Goal: Complete application form: Complete application form

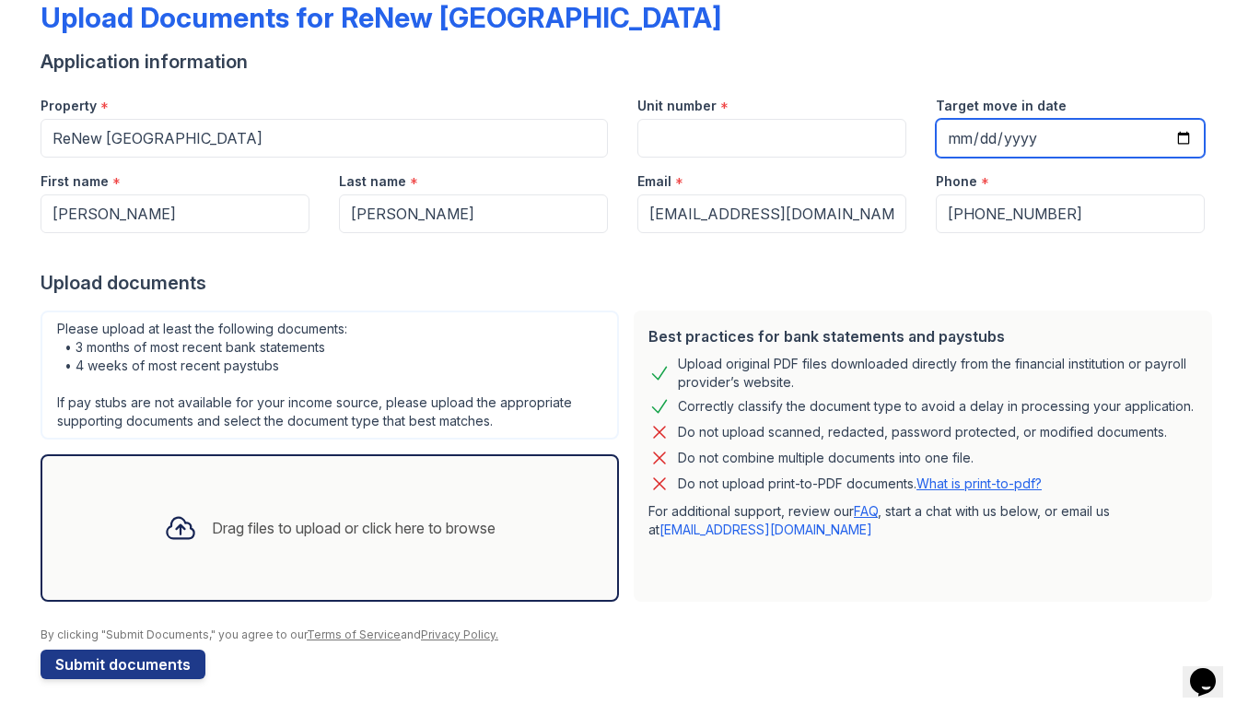
click at [1176, 132] on input "Target move in date" at bounding box center [1070, 138] width 269 height 39
type input "[DATE]"
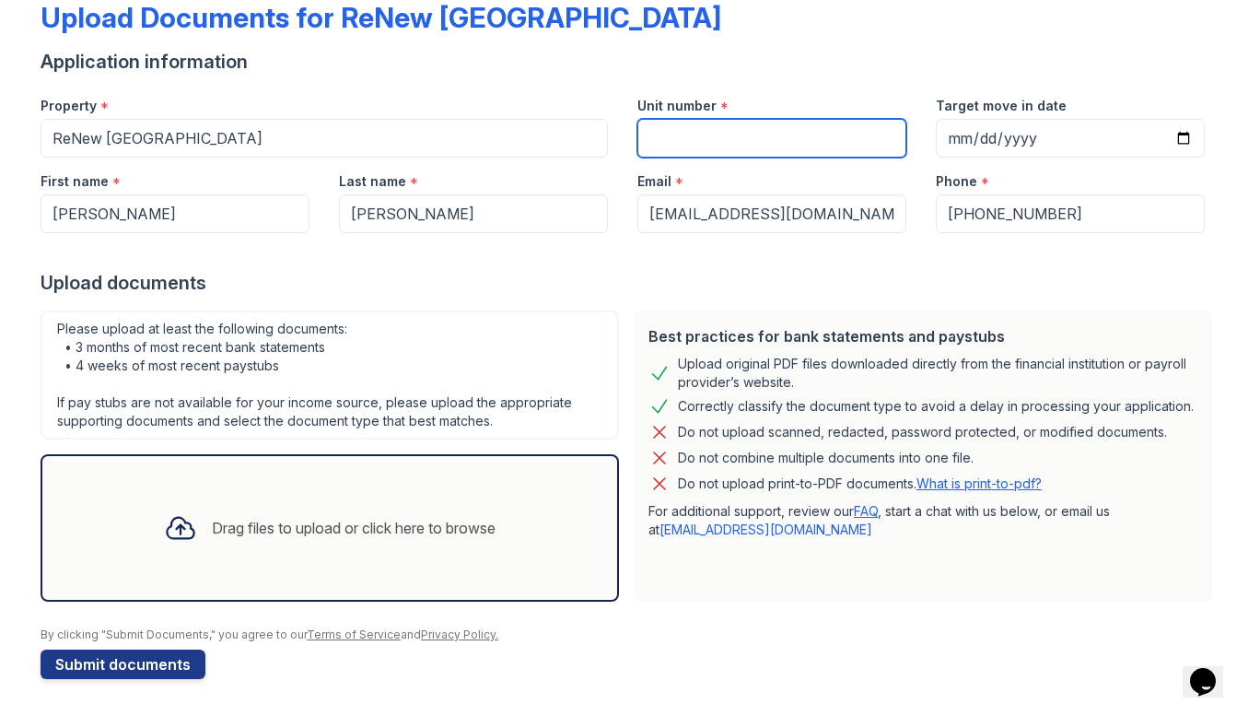
click at [777, 146] on input "Unit number" at bounding box center [771, 138] width 269 height 39
type input "1B-304"
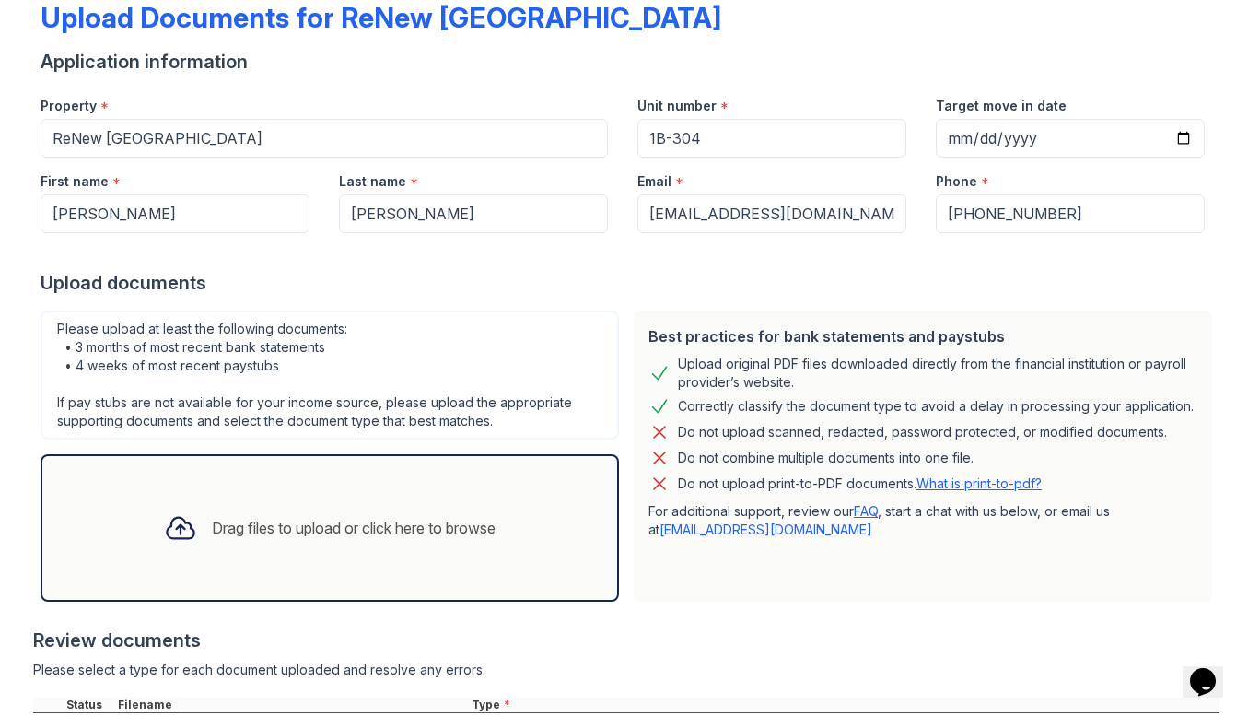
click at [239, 553] on div "Drag files to upload or click here to browse" at bounding box center [329, 527] width 361 height 63
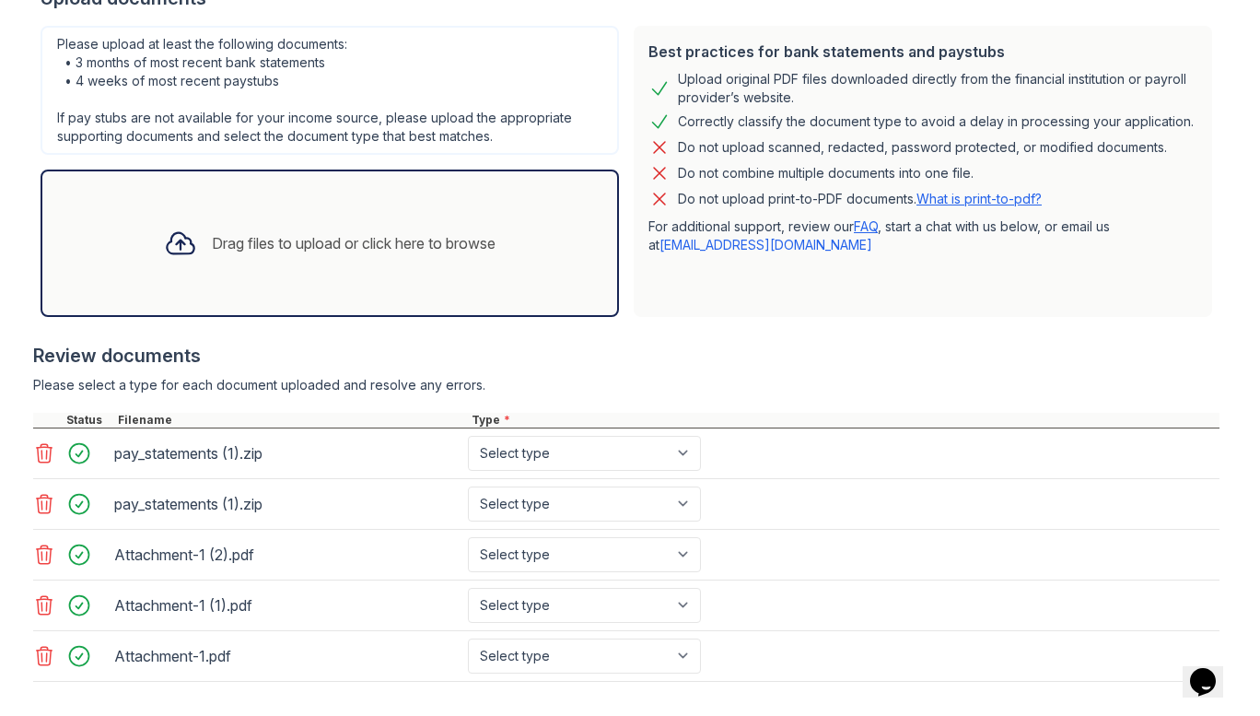
scroll to position [482, 0]
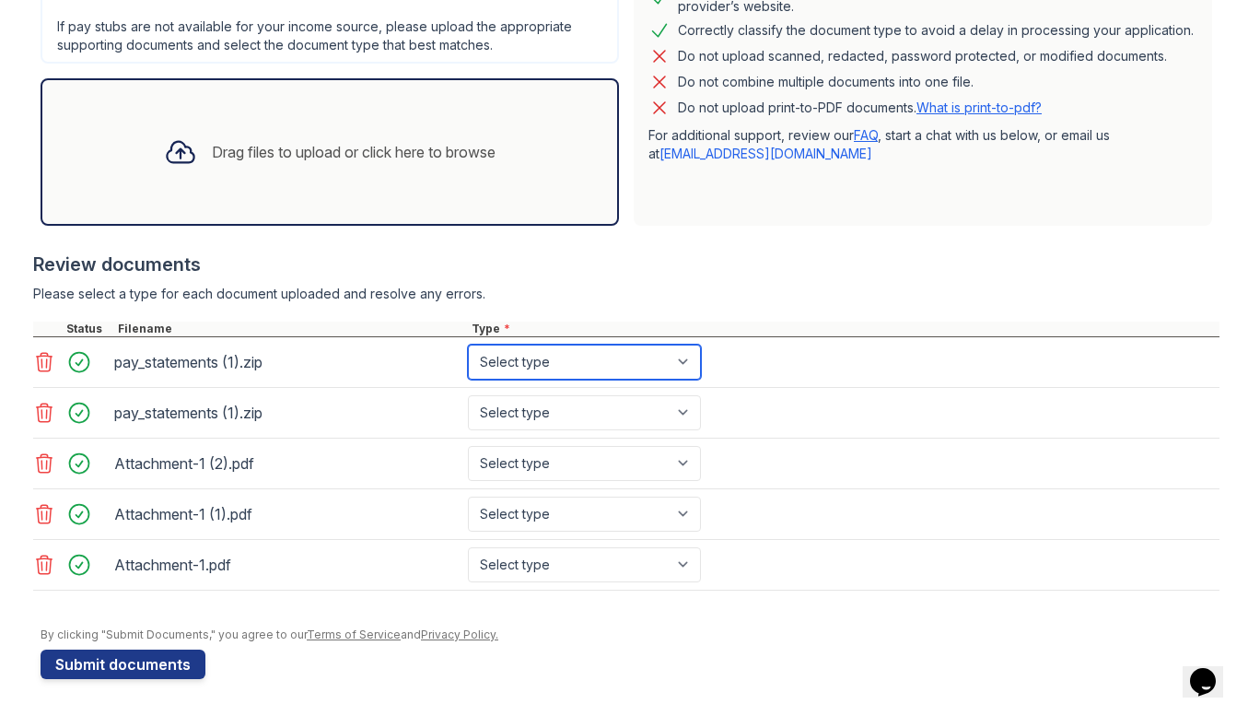
click at [529, 375] on select "Select type Paystub Bank Statement Offer Letter Tax Documents Benefit Award Let…" at bounding box center [584, 361] width 233 height 35
click at [468, 344] on select "Select type Paystub Bank Statement Offer Letter Tax Documents Benefit Award Let…" at bounding box center [584, 361] width 233 height 35
click at [543, 373] on select "Select type Paystub Bank Statement Offer Letter Tax Documents Benefit Award Let…" at bounding box center [584, 361] width 233 height 35
select select "paystub"
click at [468, 344] on select "Select type Paystub Bank Statement Offer Letter Tax Documents Benefit Award Let…" at bounding box center [584, 361] width 233 height 35
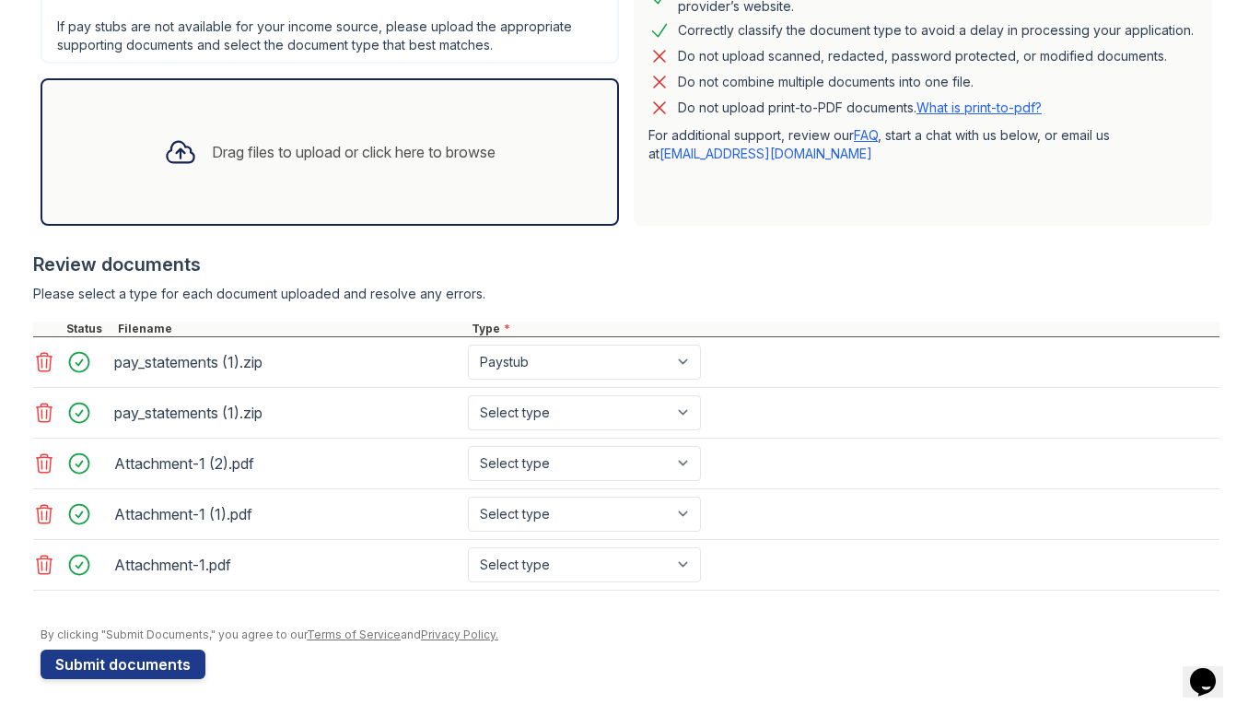
click at [39, 413] on icon at bounding box center [45, 412] width 16 height 18
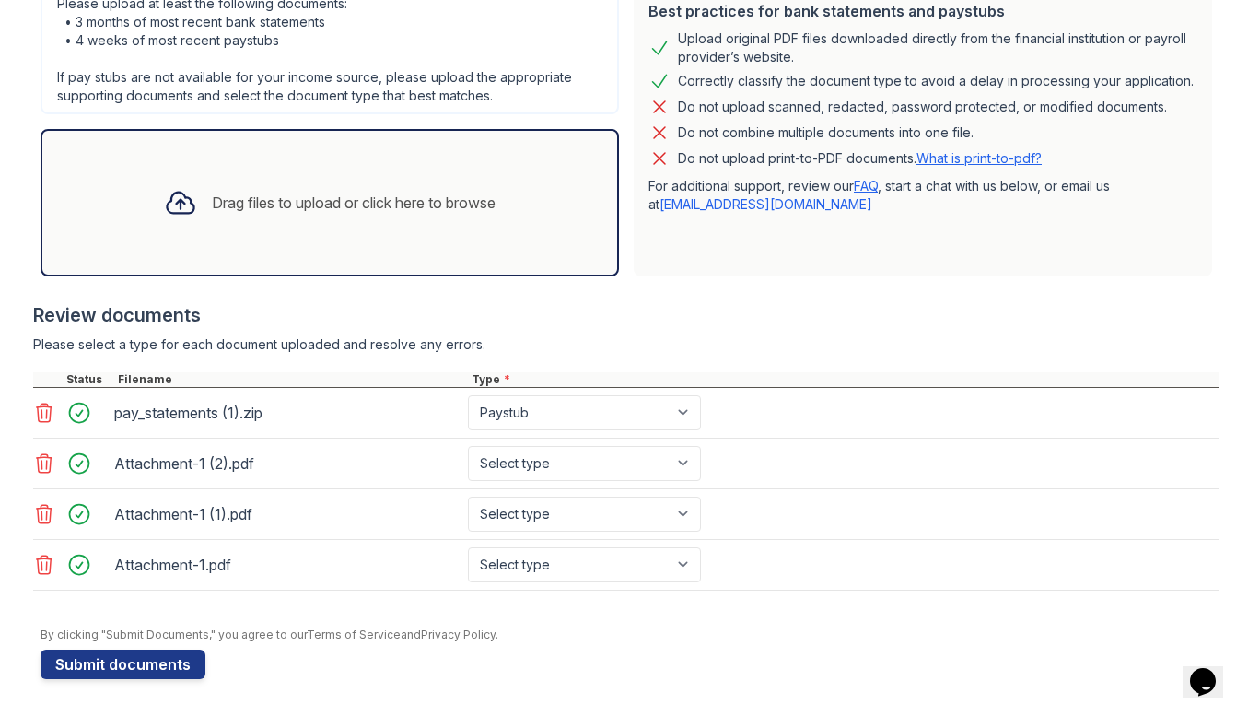
scroll to position [431, 0]
click at [681, 471] on select "Select type Paystub Bank Statement Offer Letter Tax Documents Benefit Award Let…" at bounding box center [584, 463] width 233 height 35
select select "bank_statement"
click at [468, 446] on select "Select type Paystub Bank Statement Offer Letter Tax Documents Benefit Award Let…" at bounding box center [584, 463] width 233 height 35
click at [638, 523] on select "Select type Paystub Bank Statement Offer Letter Tax Documents Benefit Award Let…" at bounding box center [584, 513] width 233 height 35
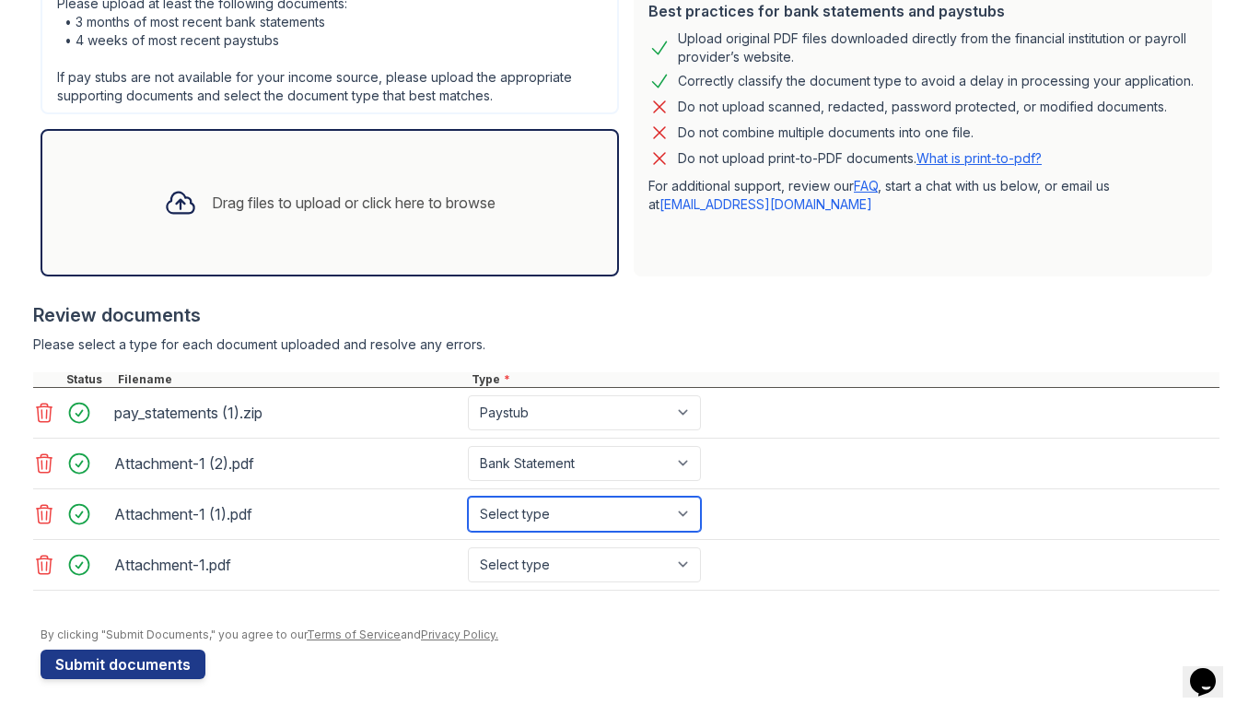
select select "bank_statement"
click at [468, 496] on select "Select type Paystub Bank Statement Offer Letter Tax Documents Benefit Award Let…" at bounding box center [584, 513] width 233 height 35
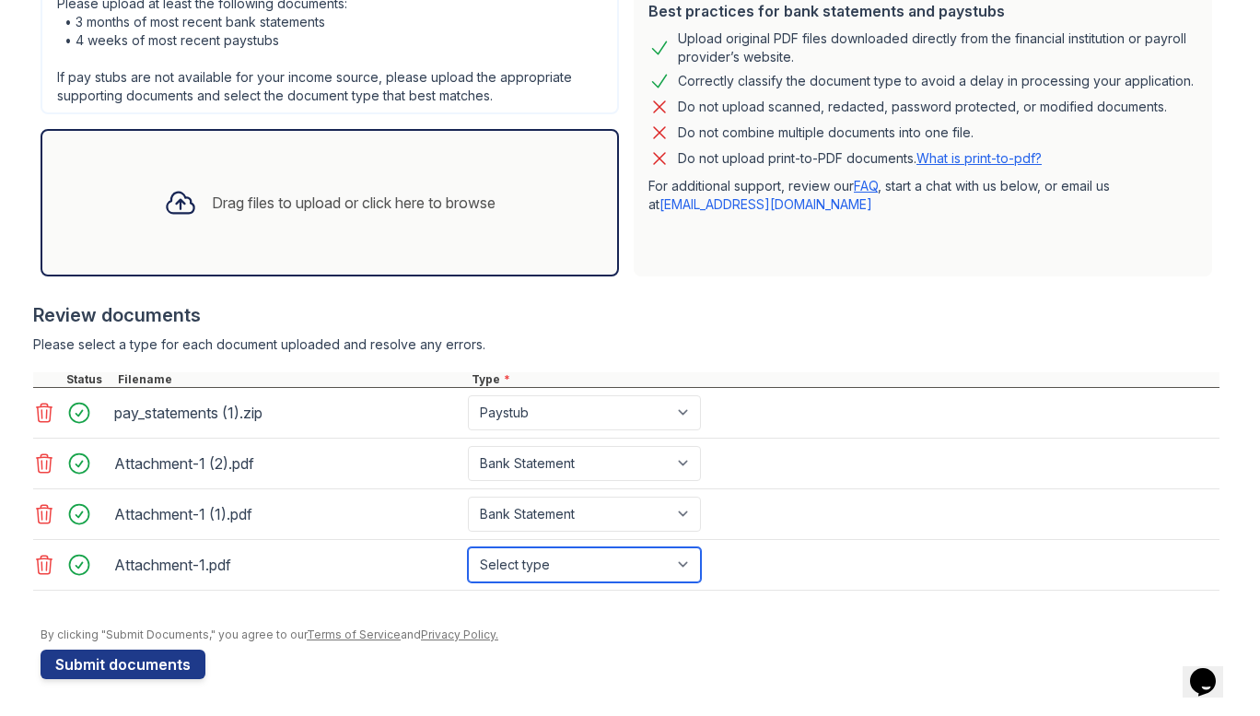
click at [584, 575] on select "Select type Paystub Bank Statement Offer Letter Tax Documents Benefit Award Let…" at bounding box center [584, 564] width 233 height 35
select select "bank_statement"
click at [468, 547] on select "Select type Paystub Bank Statement Offer Letter Tax Documents Benefit Award Let…" at bounding box center [584, 564] width 233 height 35
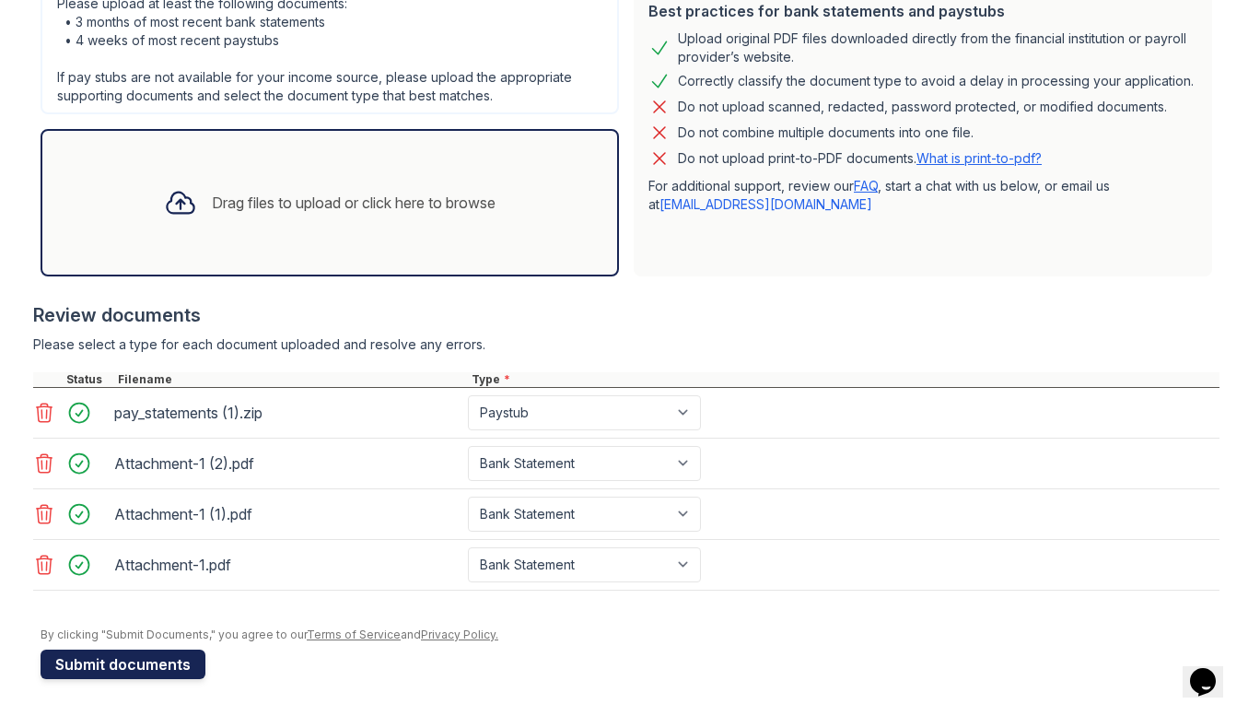
click at [150, 657] on button "Submit documents" at bounding box center [123, 663] width 165 height 29
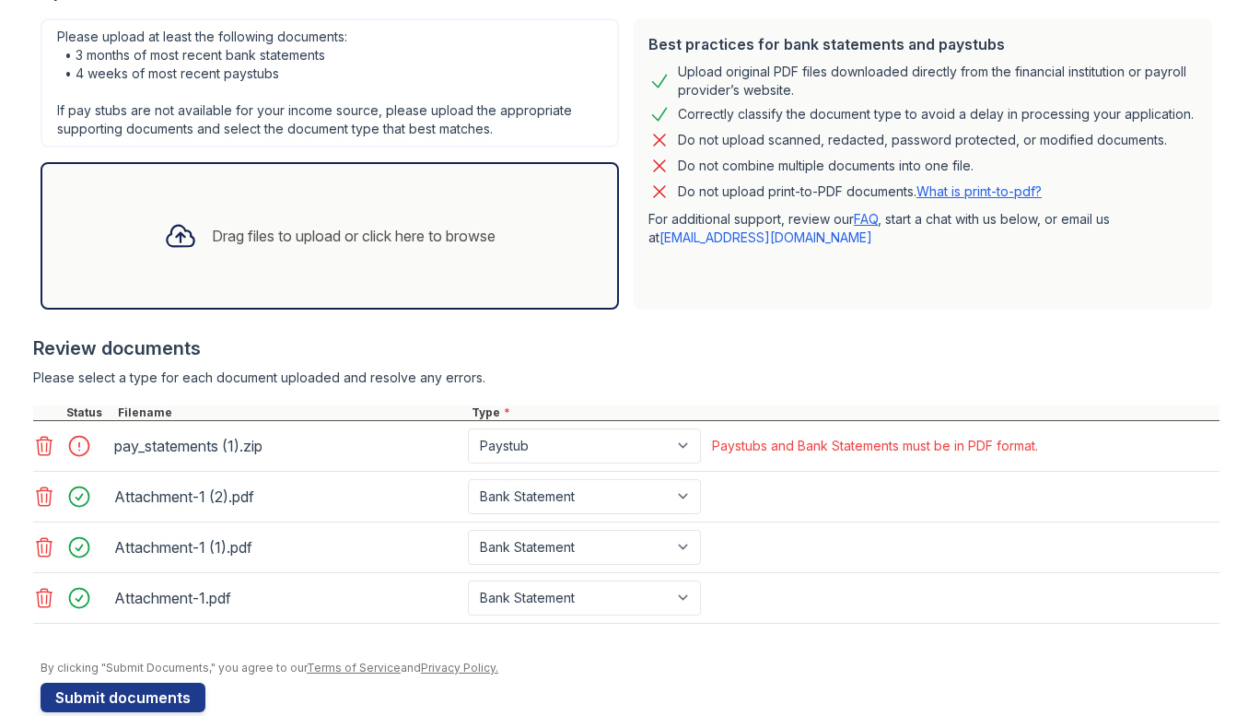
scroll to position [483, 0]
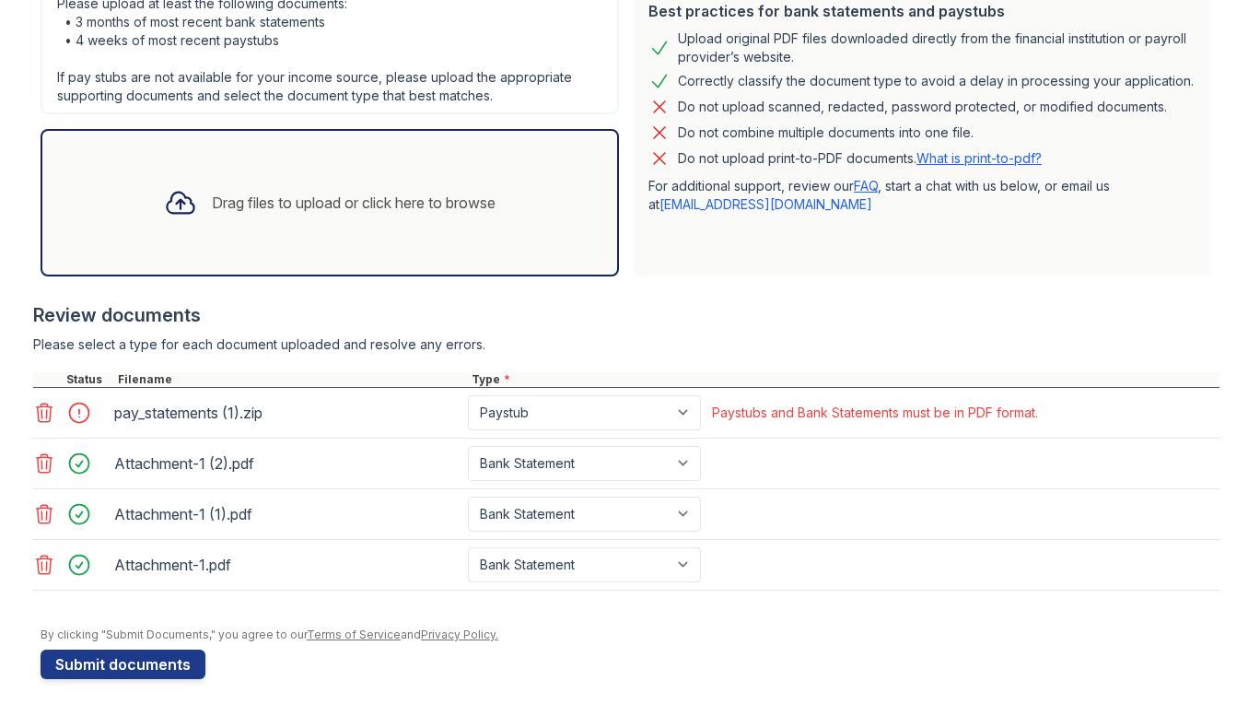
click at [324, 187] on div "Drag files to upload or click here to browse" at bounding box center [329, 202] width 361 height 63
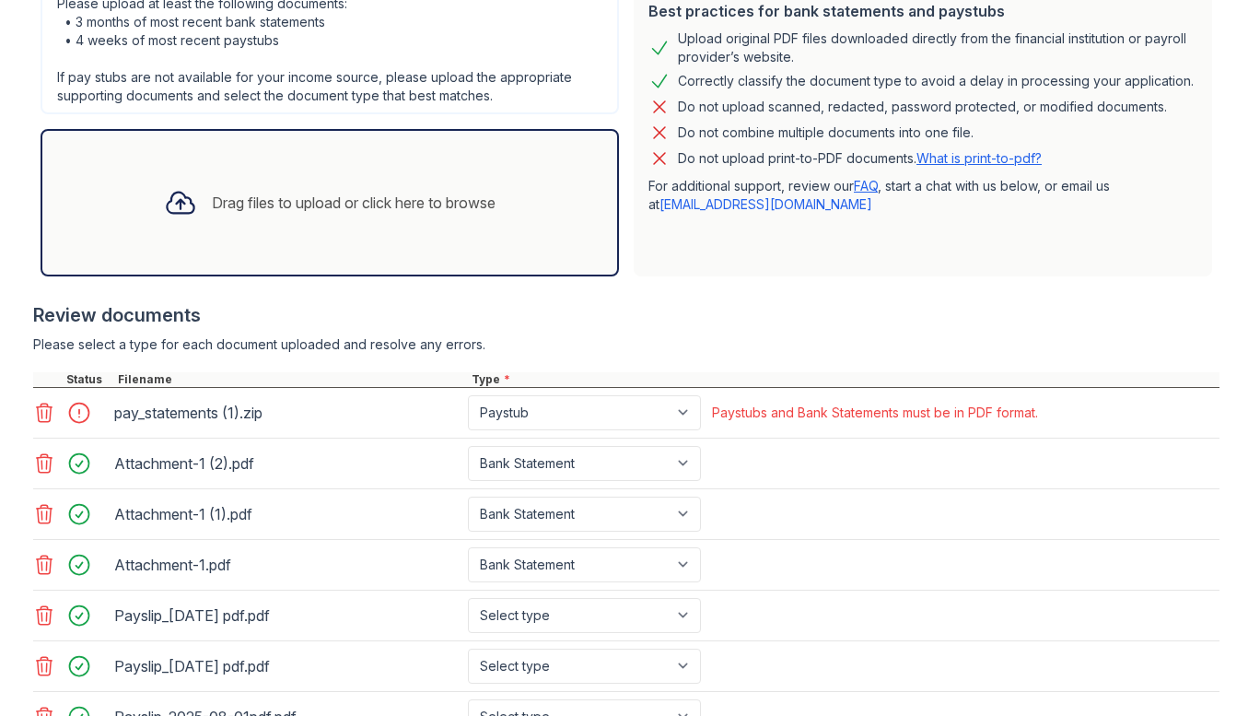
scroll to position [685, 0]
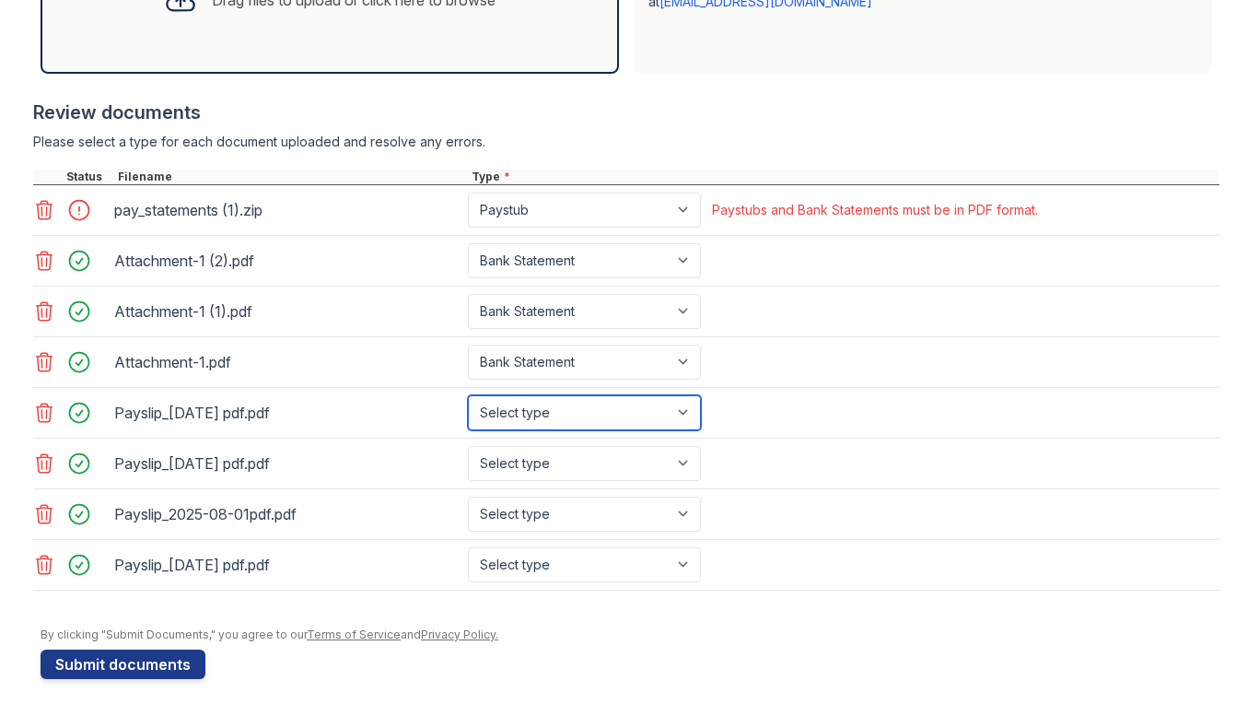
click at [630, 412] on select "Select type Paystub Bank Statement Offer Letter Tax Documents Benefit Award Let…" at bounding box center [584, 412] width 233 height 35
select select "paystub"
click at [468, 395] on select "Select type Paystub Bank Statement Offer Letter Tax Documents Benefit Award Let…" at bounding box center [584, 412] width 233 height 35
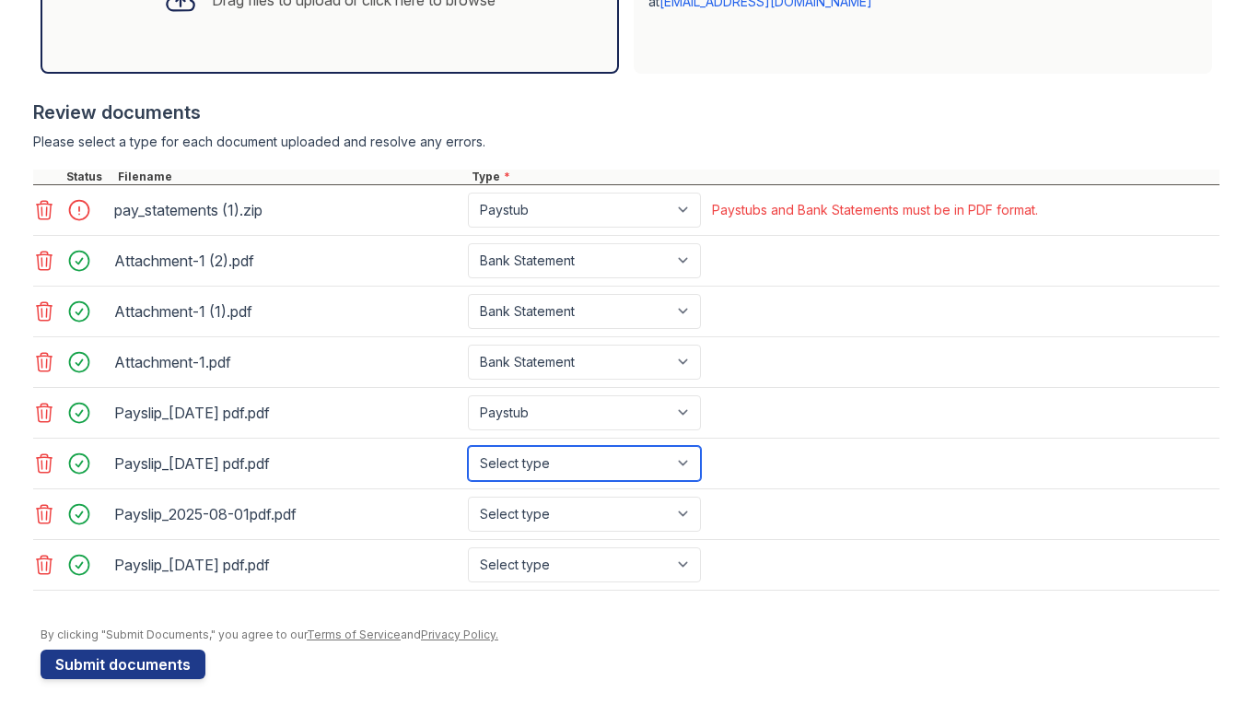
click at [580, 466] on select "Select type Paystub Bank Statement Offer Letter Tax Documents Benefit Award Let…" at bounding box center [584, 463] width 233 height 35
select select "paystub"
click at [468, 446] on select "Select type Paystub Bank Statement Offer Letter Tax Documents Benefit Award Let…" at bounding box center [584, 463] width 233 height 35
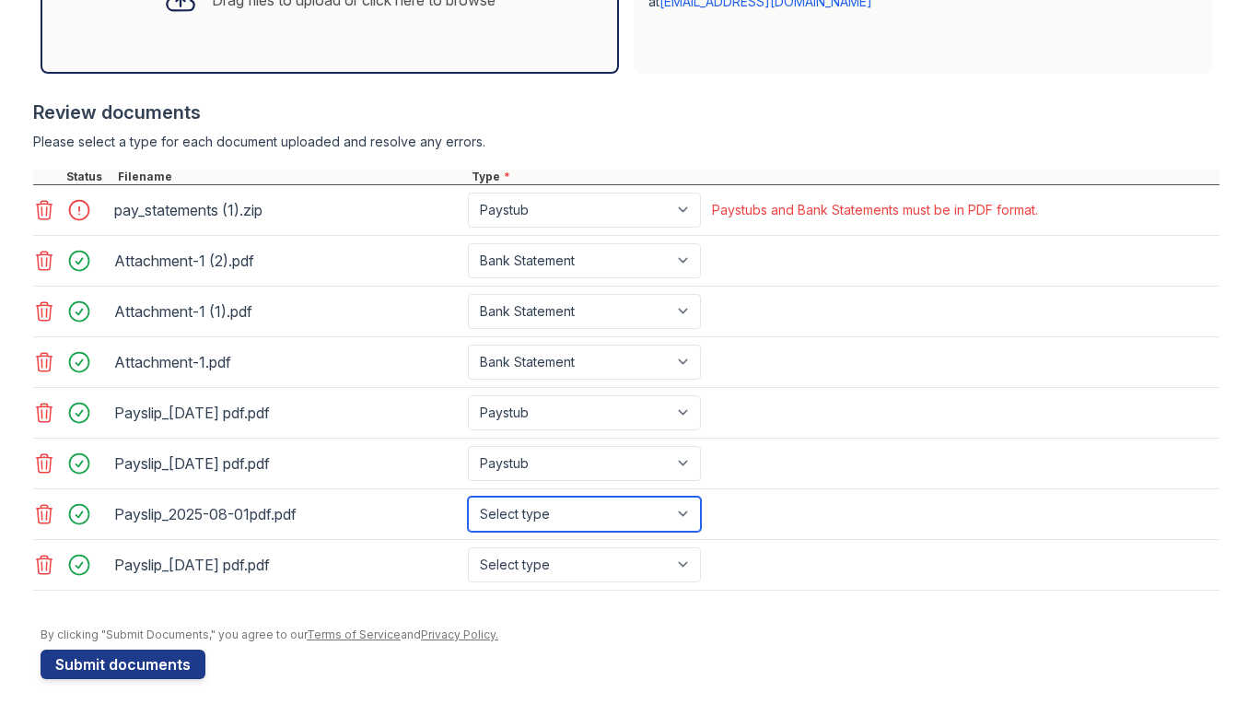
click at [553, 516] on select "Select type Paystub Bank Statement Offer Letter Tax Documents Benefit Award Let…" at bounding box center [584, 513] width 233 height 35
select select "paystub"
click at [468, 496] on select "Select type Paystub Bank Statement Offer Letter Tax Documents Benefit Award Let…" at bounding box center [584, 513] width 233 height 35
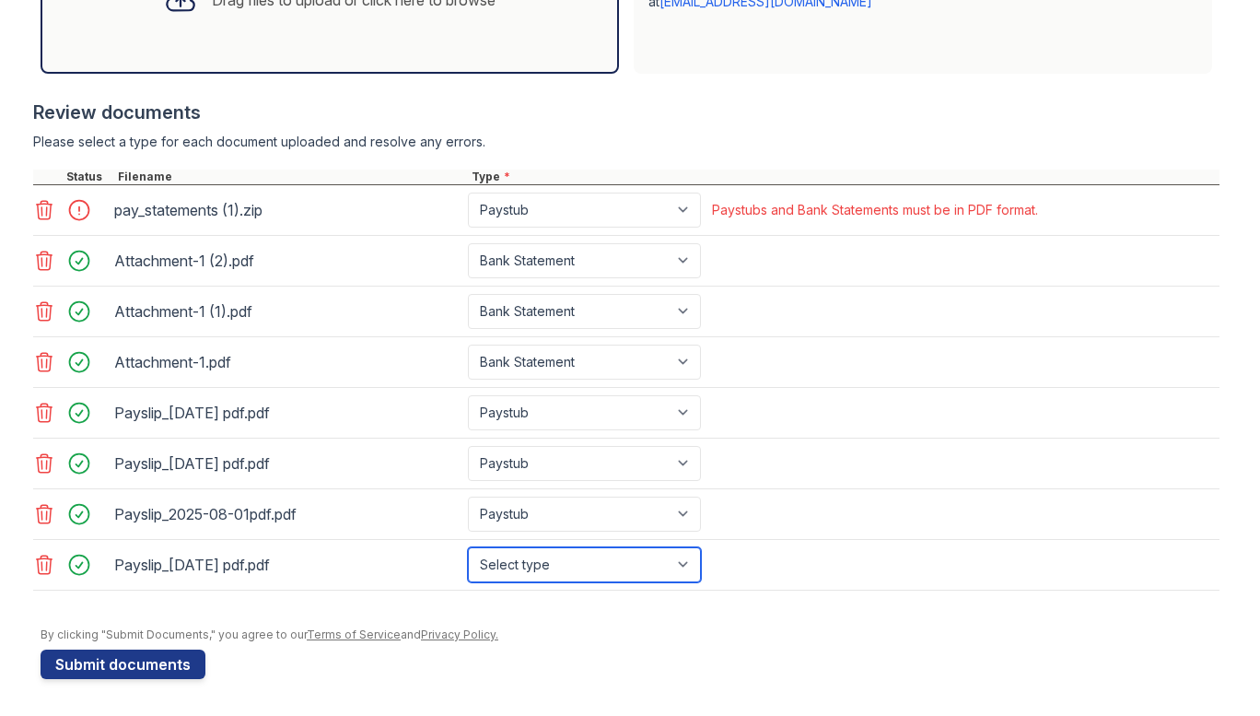
click at [514, 570] on select "Select type Paystub Bank Statement Offer Letter Tax Documents Benefit Award Let…" at bounding box center [584, 564] width 233 height 35
select select "paystub"
click at [468, 547] on select "Select type Paystub Bank Statement Offer Letter Tax Documents Benefit Award Let…" at bounding box center [584, 564] width 233 height 35
click at [33, 205] on icon at bounding box center [44, 210] width 22 height 22
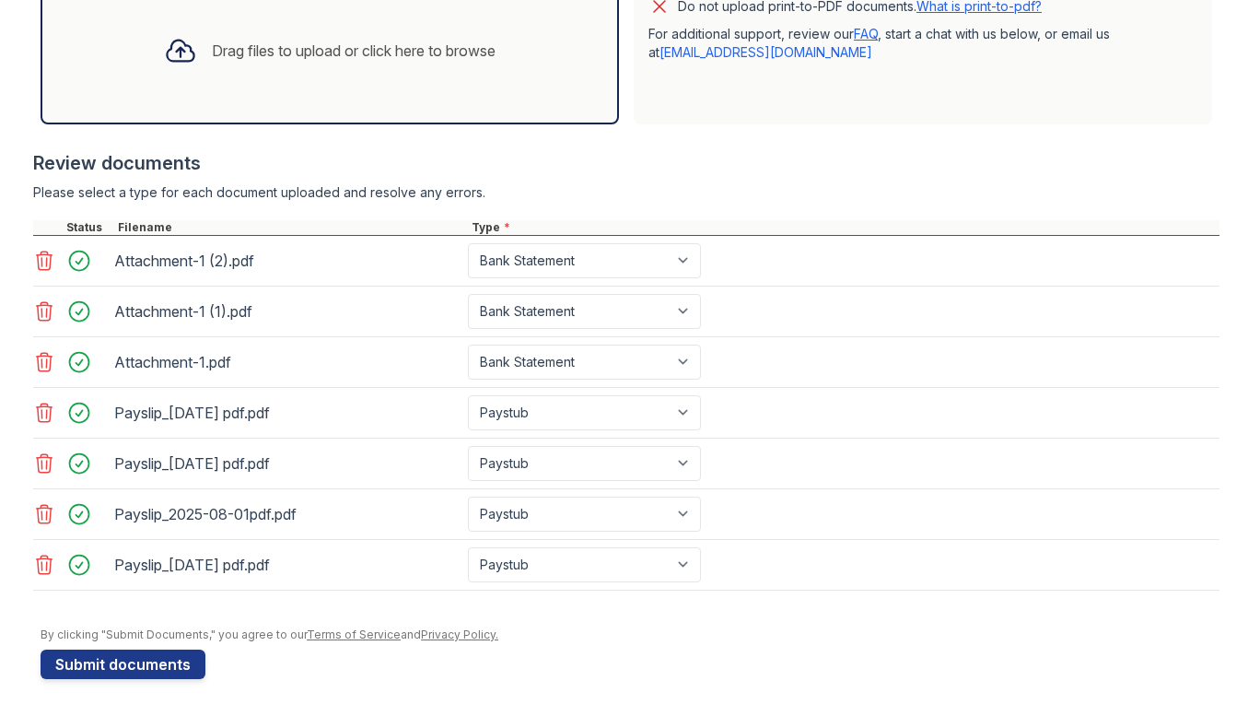
scroll to position [634, 0]
click at [126, 655] on button "Submit documents" at bounding box center [123, 663] width 165 height 29
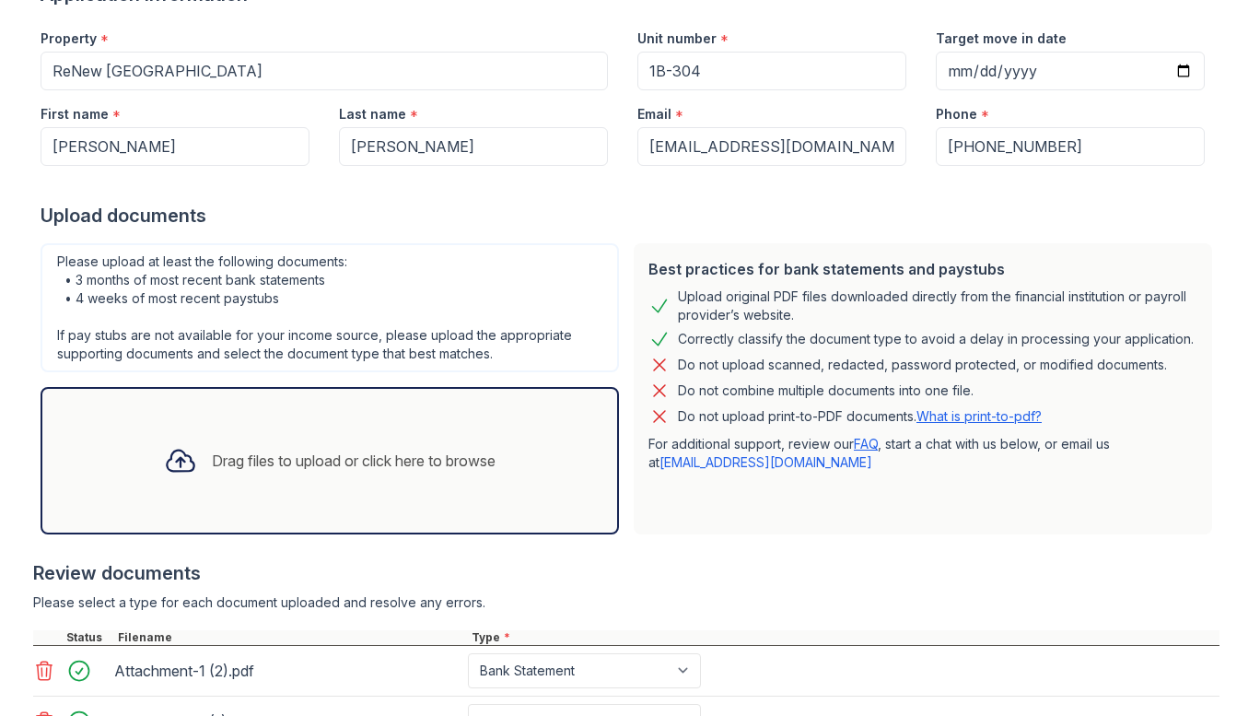
scroll to position [224, 0]
click at [525, 456] on div "Drag files to upload or click here to browse" at bounding box center [330, 461] width 578 height 147
click at [342, 488] on div "Drag files to upload or click here to browse" at bounding box center [329, 461] width 361 height 63
click at [331, 483] on div "Drag files to upload or click here to browse" at bounding box center [329, 461] width 361 height 63
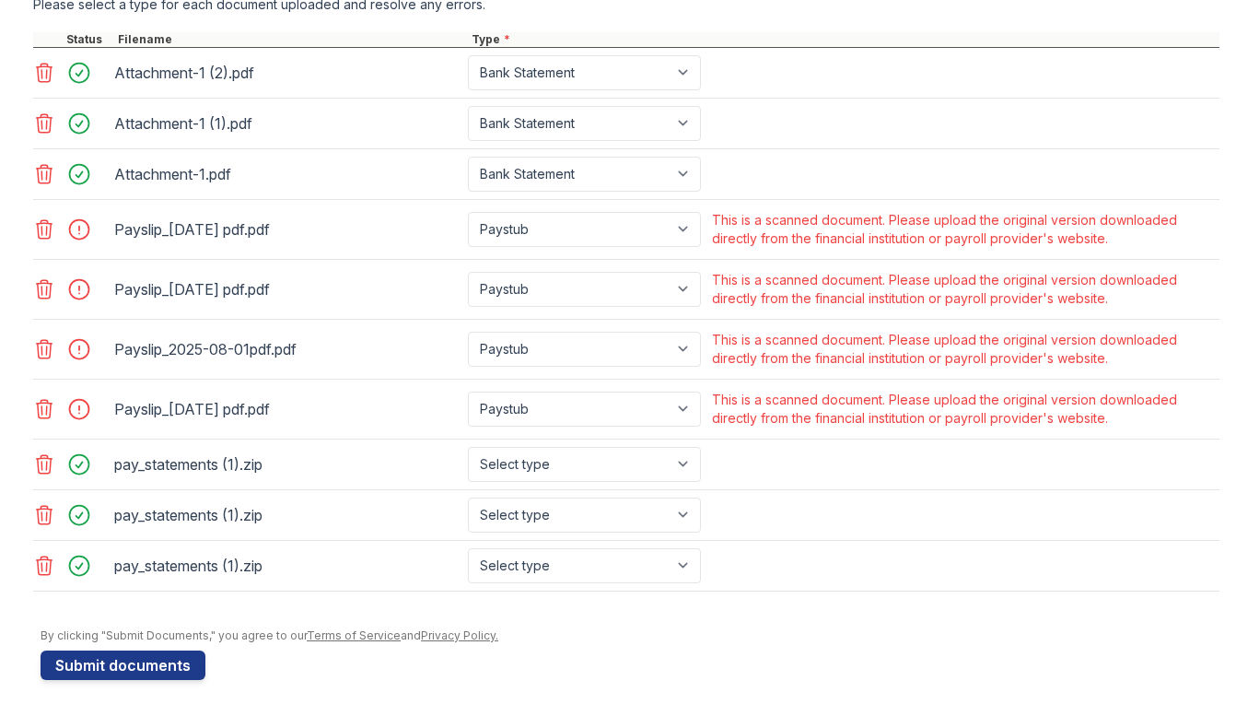
scroll to position [823, 0]
click at [157, 668] on button "Submit documents" at bounding box center [123, 663] width 165 height 29
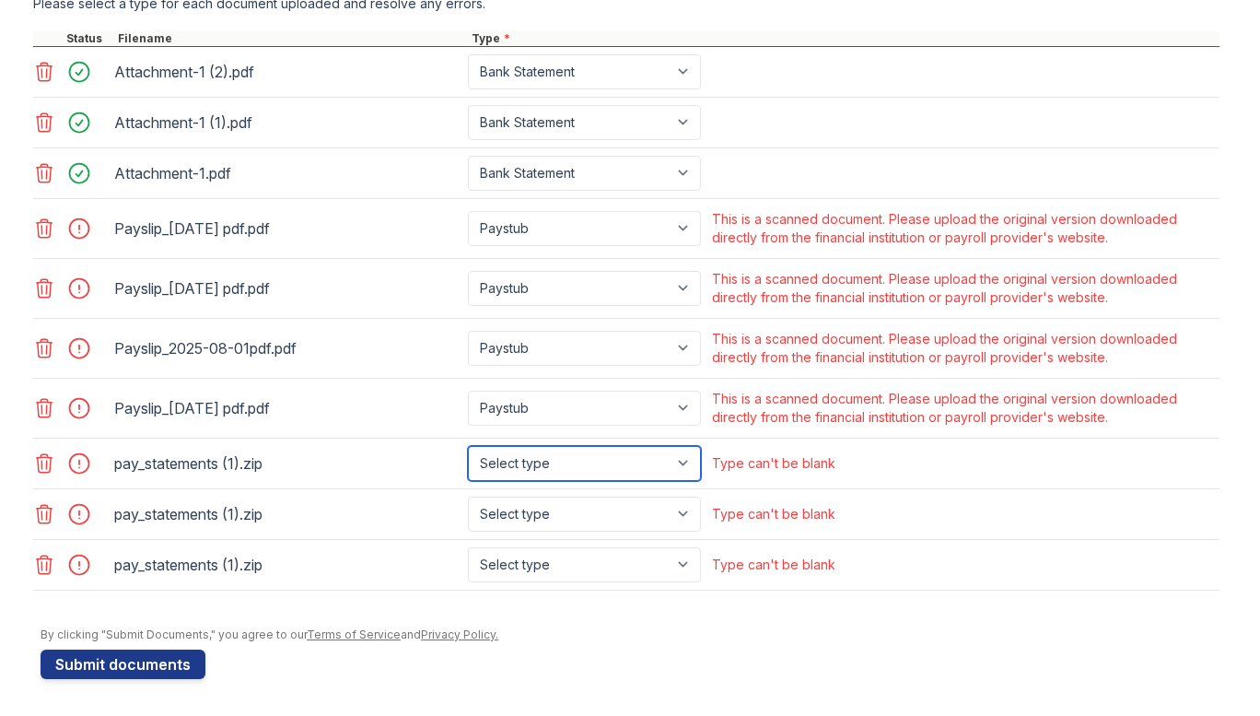
click at [657, 460] on select "Select type Paystub Bank Statement Offer Letter Tax Documents Benefit Award Let…" at bounding box center [584, 463] width 233 height 35
select select "paystub"
click at [468, 446] on select "Select type Paystub Bank Statement Offer Letter Tax Documents Benefit Award Let…" at bounding box center [584, 463] width 233 height 35
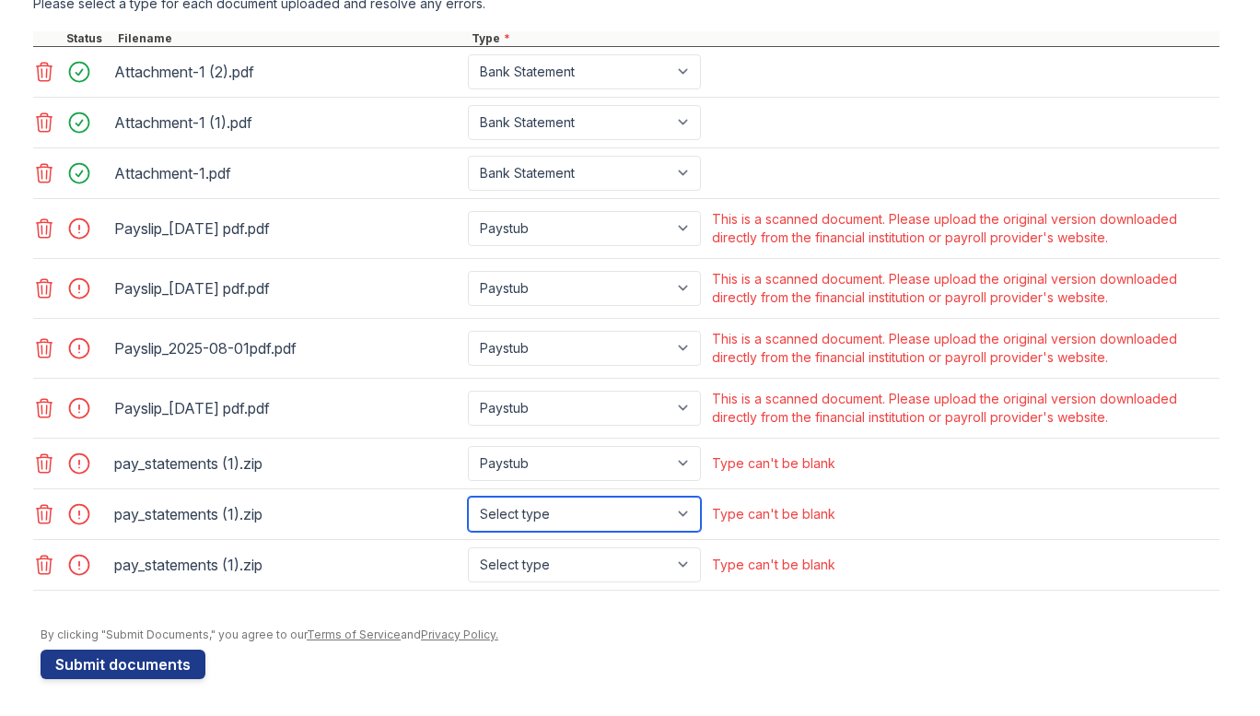
click at [590, 507] on select "Select type Paystub Bank Statement Offer Letter Tax Documents Benefit Award Let…" at bounding box center [584, 513] width 233 height 35
select select "paystub"
click at [468, 496] on select "Select type Paystub Bank Statement Offer Letter Tax Documents Benefit Award Let…" at bounding box center [584, 513] width 233 height 35
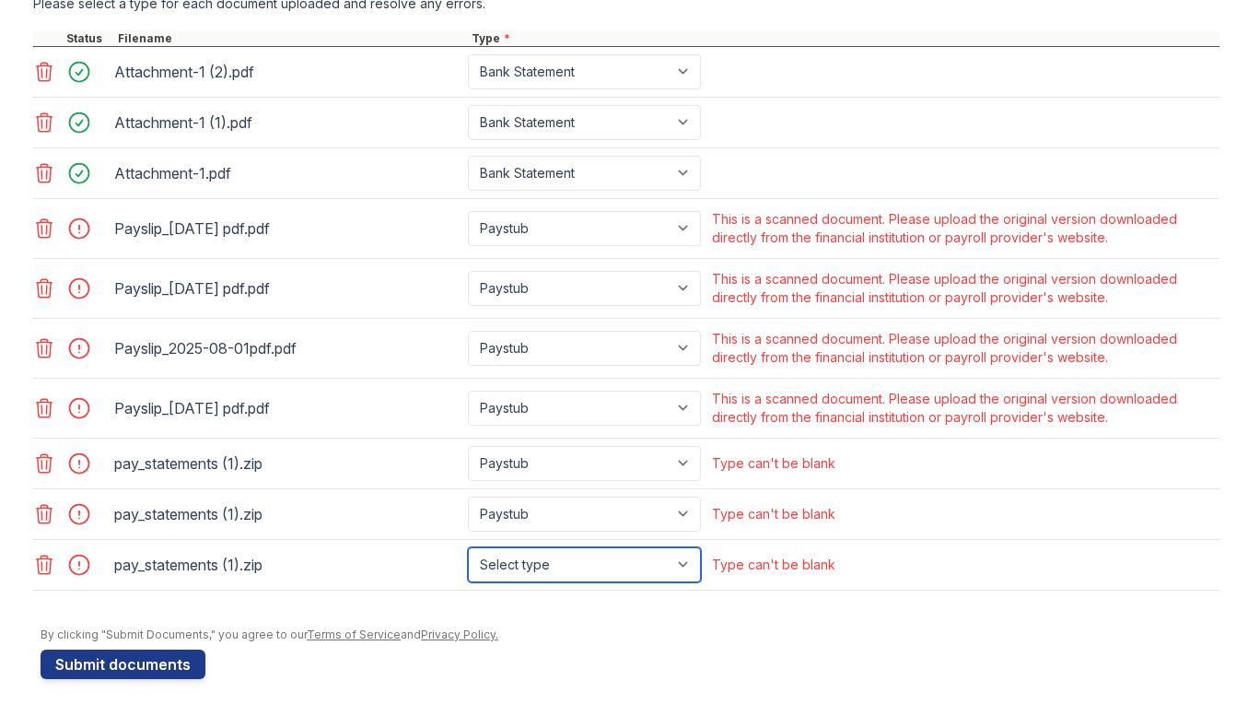
click at [524, 567] on select "Select type Paystub Bank Statement Offer Letter Tax Documents Benefit Award Let…" at bounding box center [584, 564] width 233 height 35
select select "paystub"
click at [468, 547] on select "Select type Paystub Bank Statement Offer Letter Tax Documents Benefit Award Let…" at bounding box center [584, 564] width 233 height 35
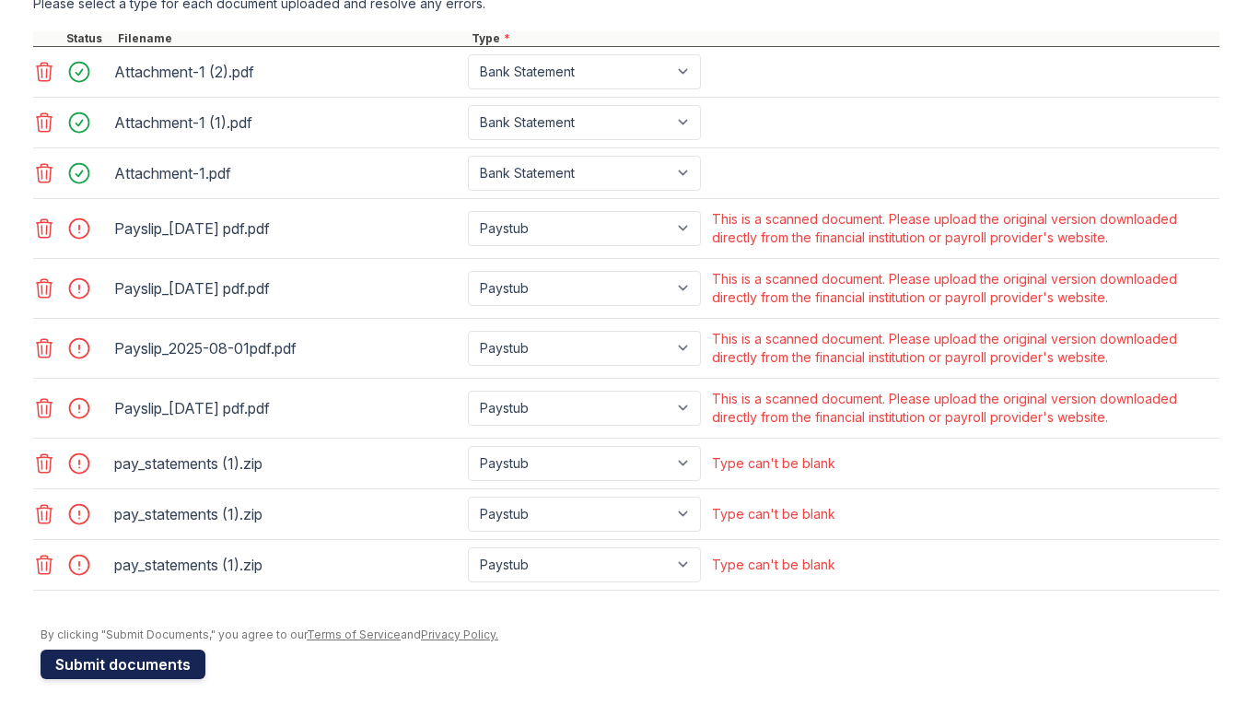
click at [146, 659] on button "Submit documents" at bounding box center [123, 663] width 165 height 29
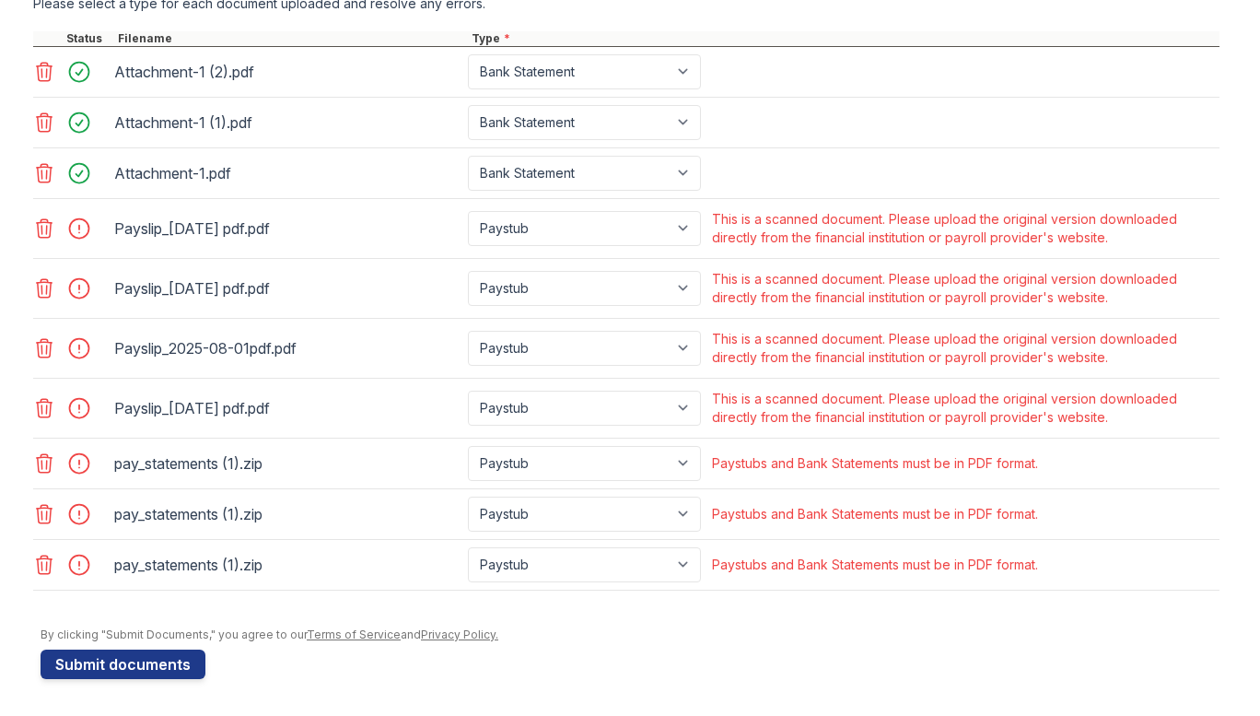
click at [42, 227] on icon at bounding box center [45, 228] width 16 height 18
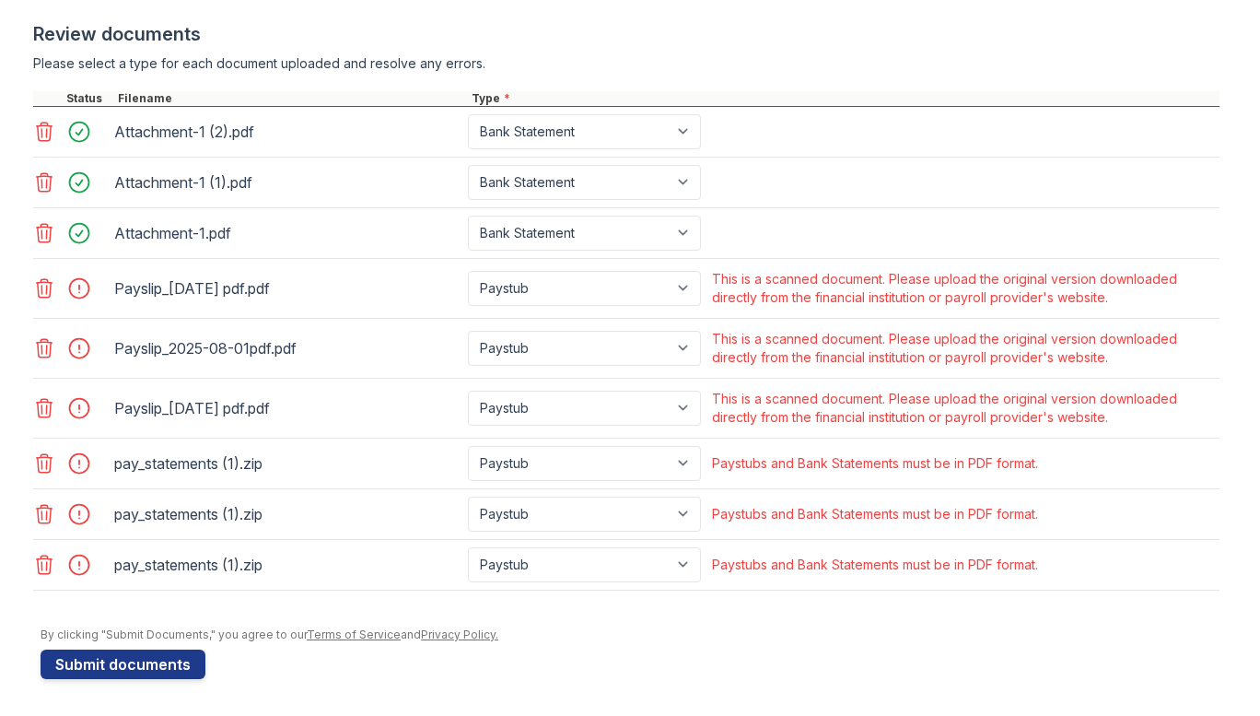
click at [37, 293] on icon at bounding box center [45, 288] width 16 height 18
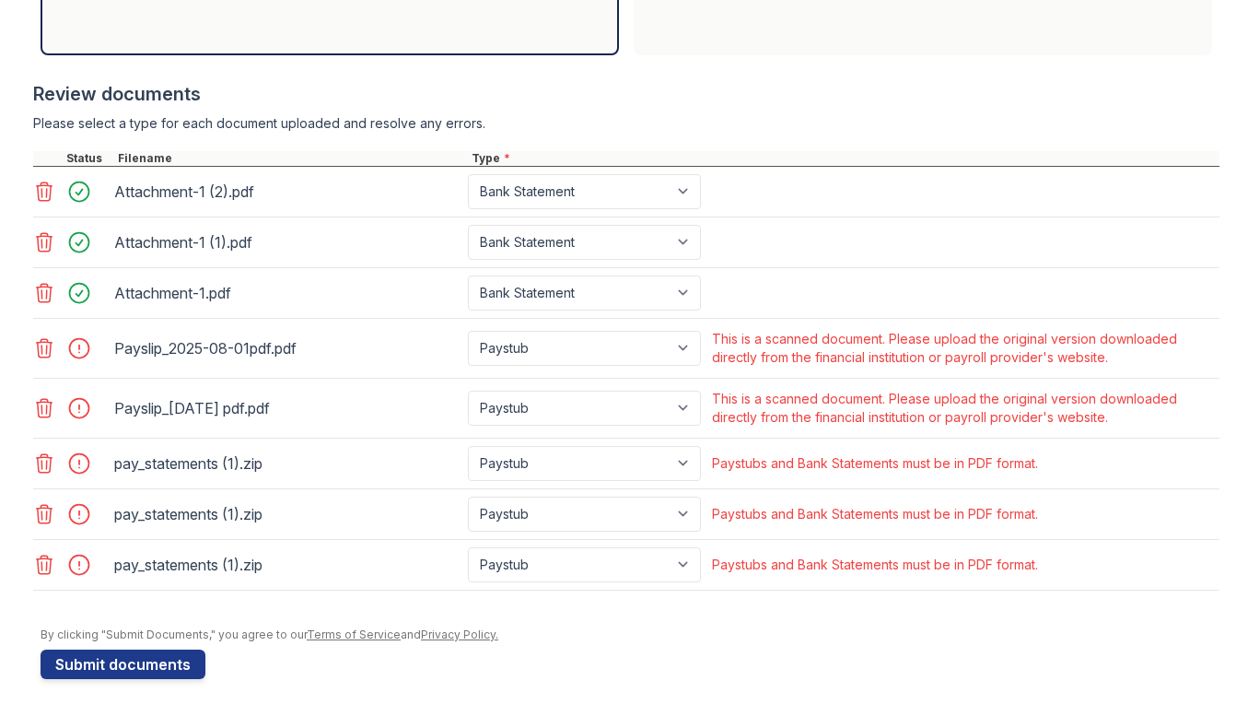
scroll to position [704, 0]
click at [40, 340] on icon at bounding box center [45, 348] width 16 height 18
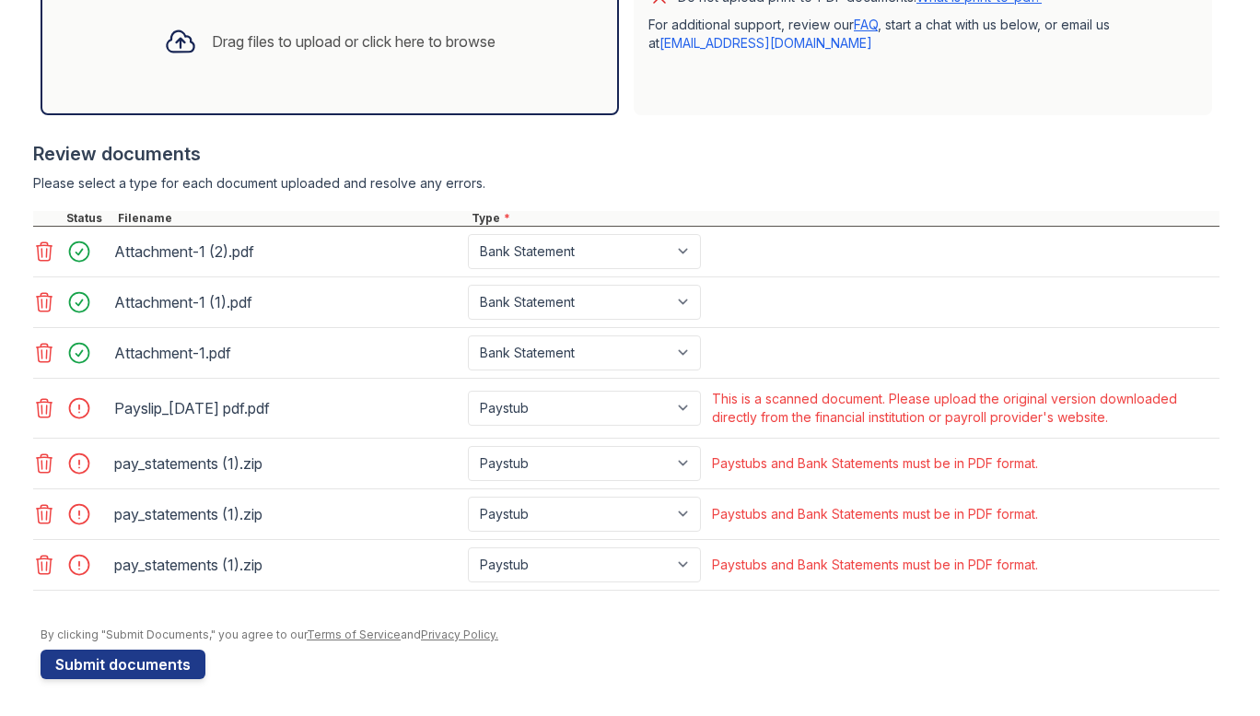
click at [41, 414] on icon at bounding box center [44, 408] width 22 height 22
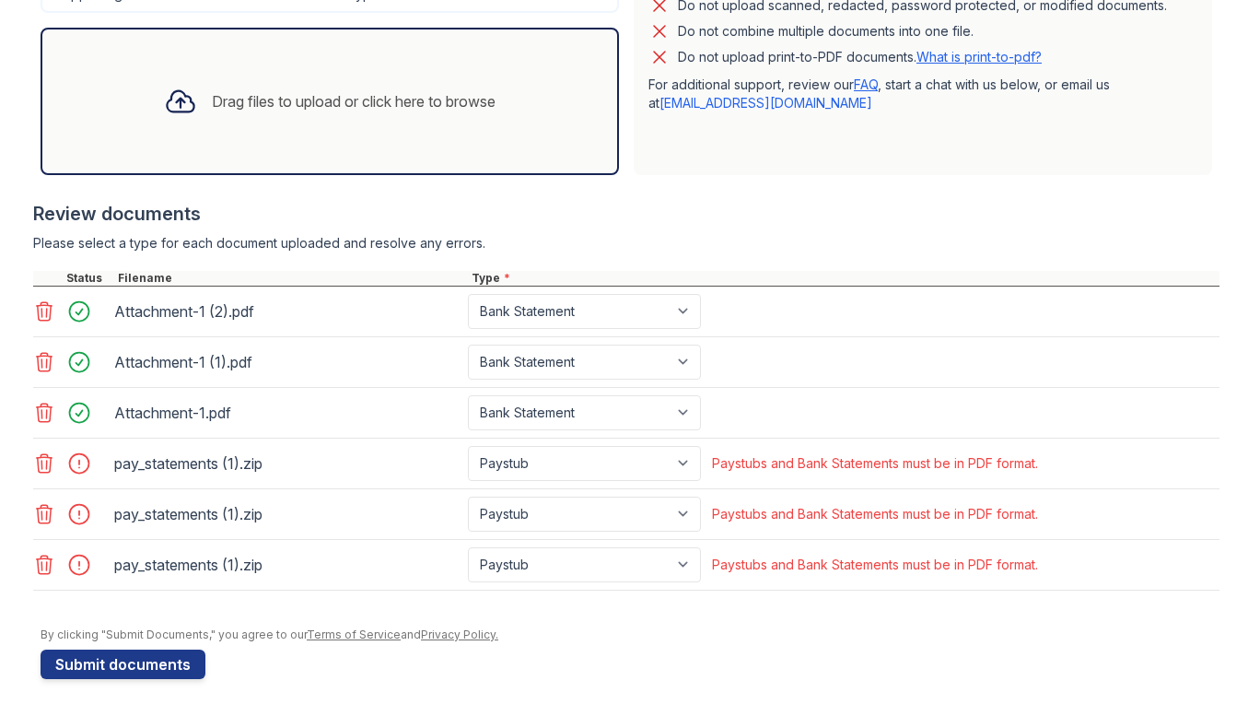
scroll to position [584, 0]
click at [37, 461] on icon at bounding box center [45, 463] width 16 height 18
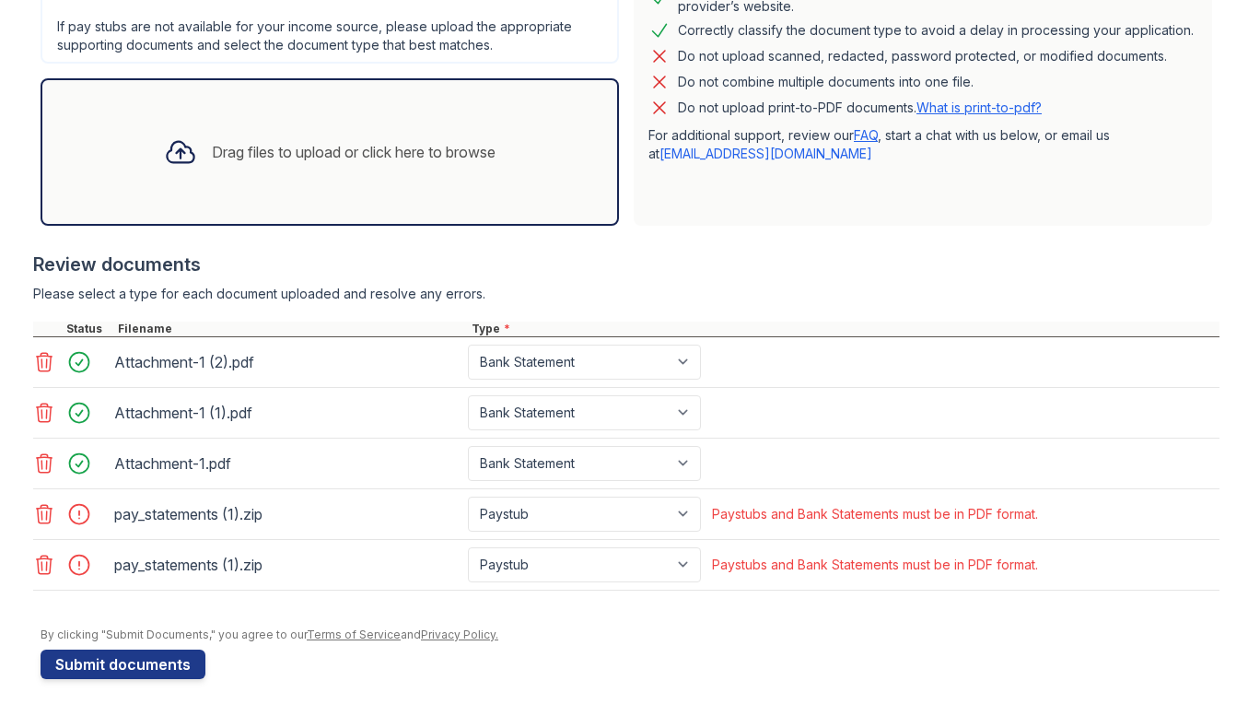
scroll to position [533, 0]
click at [37, 513] on icon at bounding box center [45, 514] width 16 height 18
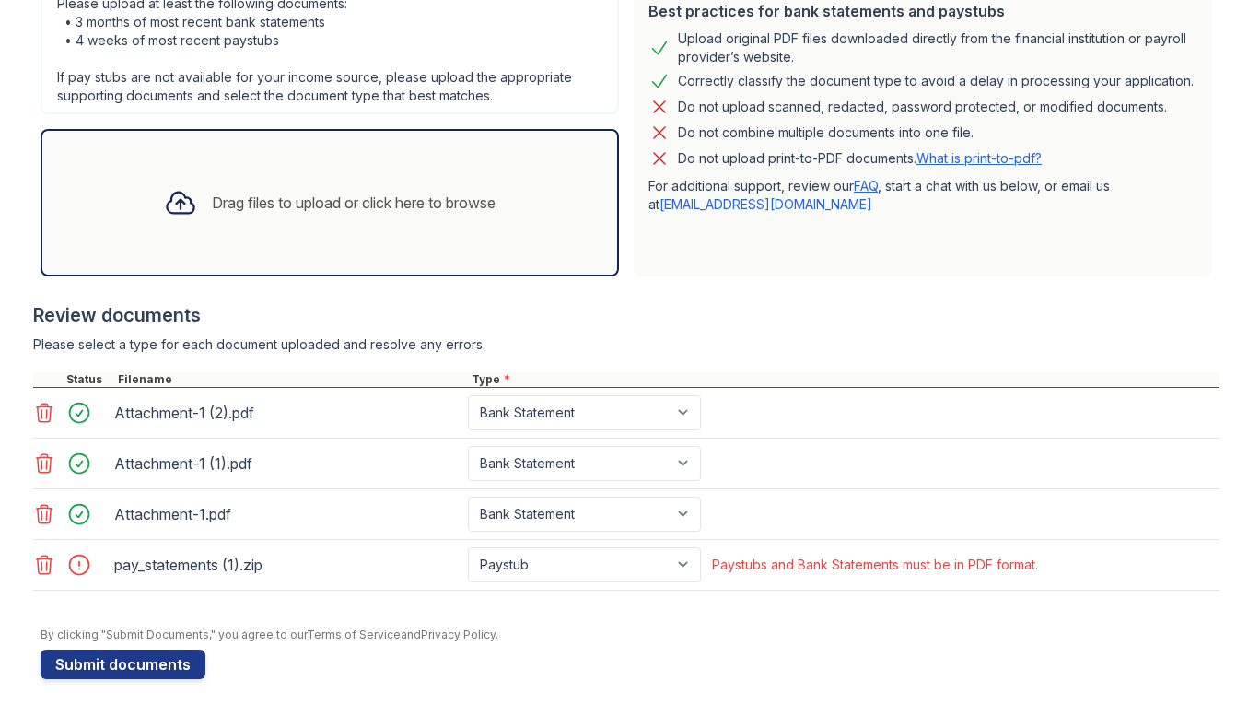
scroll to position [483, 0]
click at [33, 567] on icon at bounding box center [44, 564] width 22 height 22
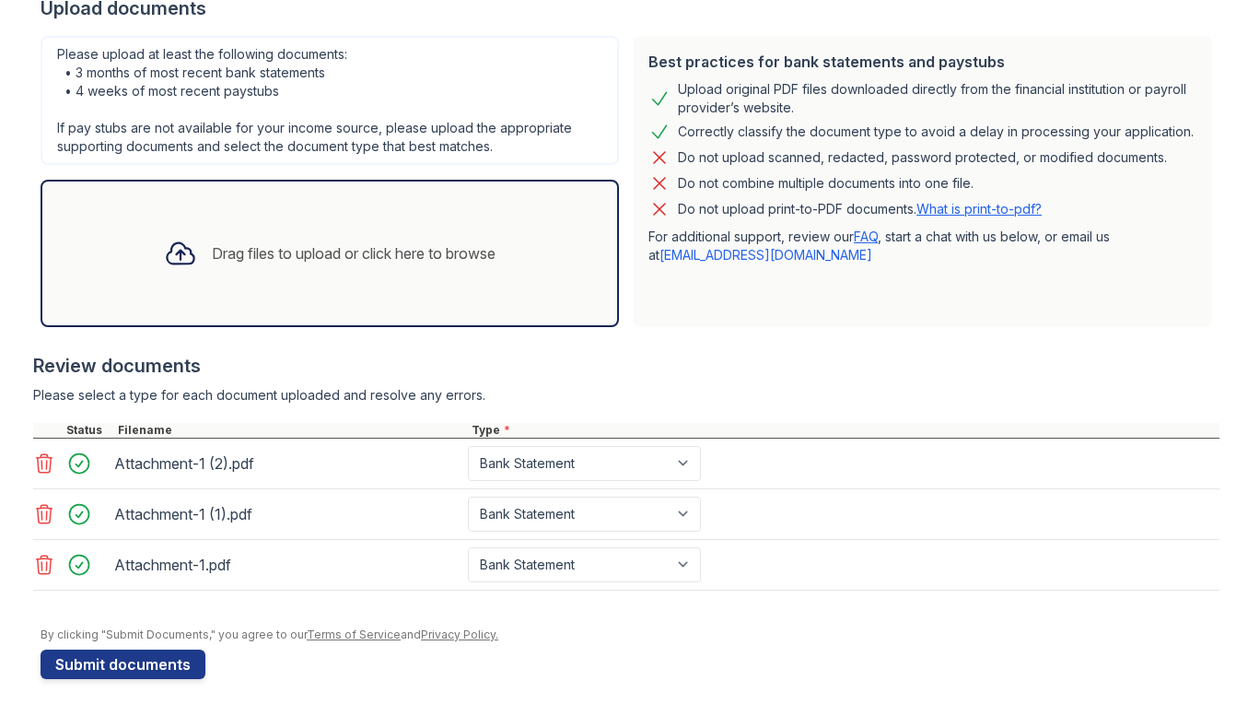
click at [239, 283] on div "Drag files to upload or click here to browse" at bounding box center [329, 253] width 361 height 63
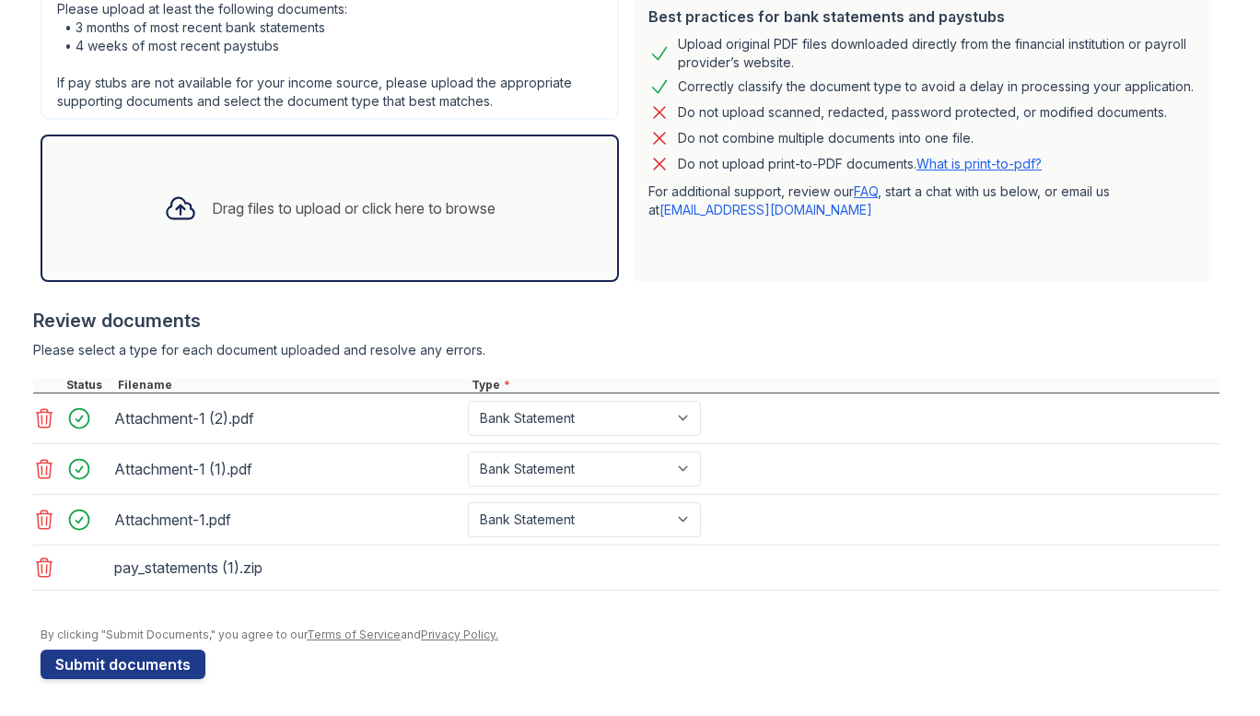
scroll to position [483, 0]
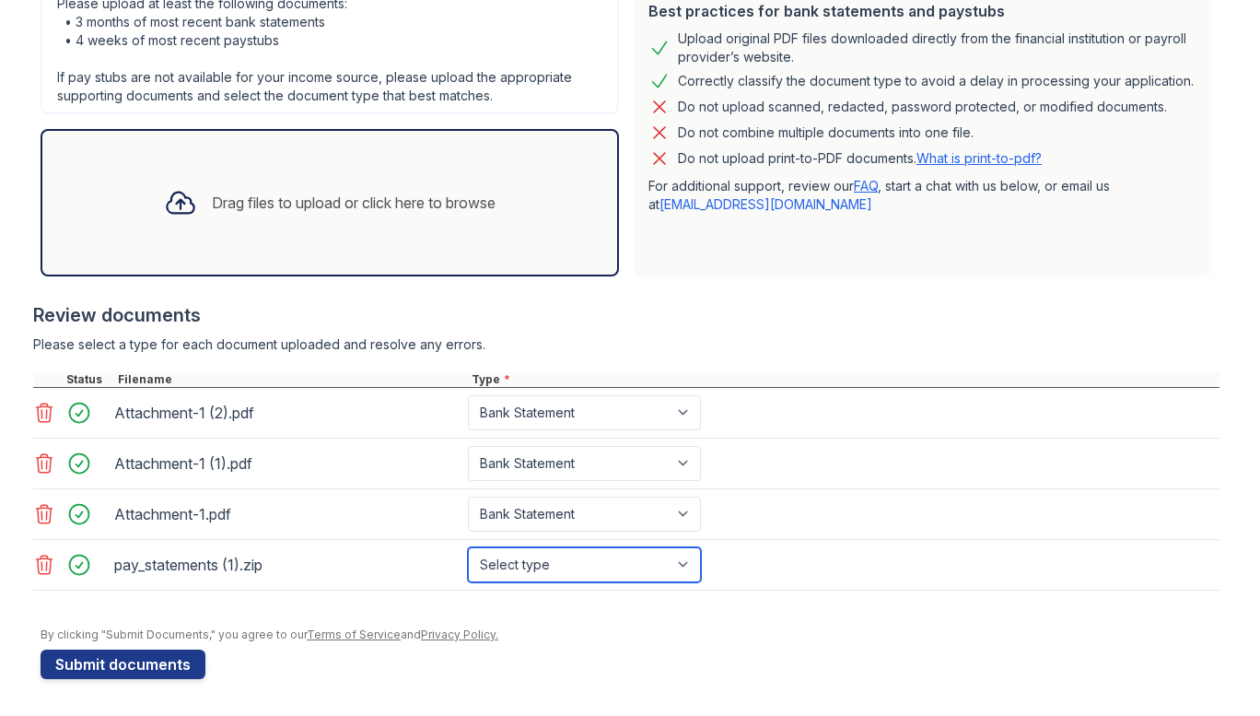
click at [529, 574] on select "Select type Paystub Bank Statement Offer Letter Tax Documents Benefit Award Let…" at bounding box center [584, 564] width 233 height 35
select select "paystub"
click at [468, 547] on select "Select type Paystub Bank Statement Offer Letter Tax Documents Benefit Award Let…" at bounding box center [584, 564] width 233 height 35
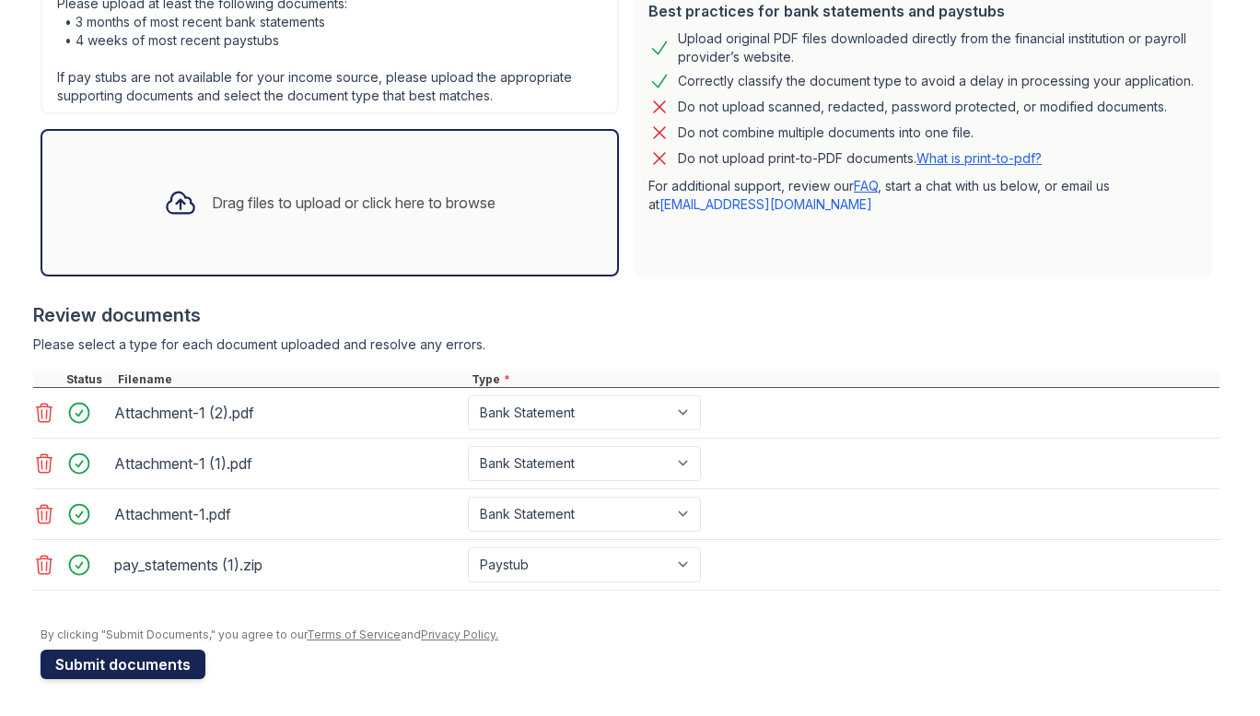
click at [89, 674] on button "Submit documents" at bounding box center [123, 663] width 165 height 29
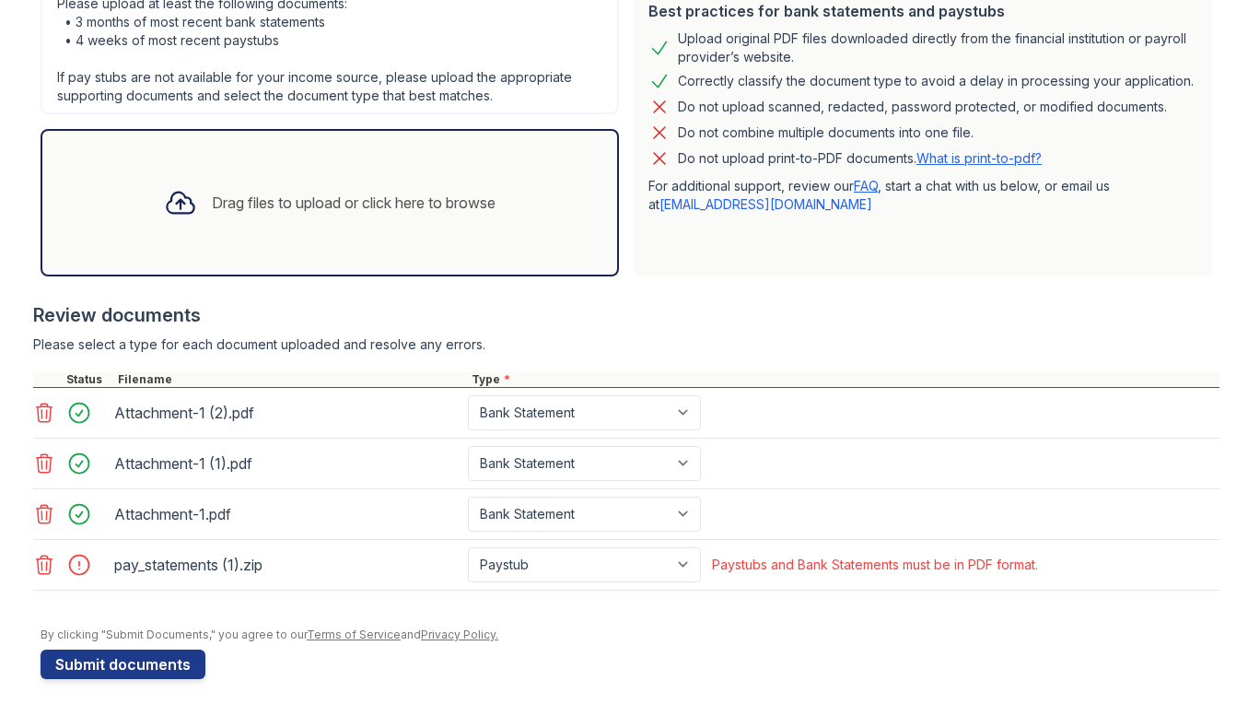
click at [33, 561] on icon at bounding box center [44, 564] width 22 height 22
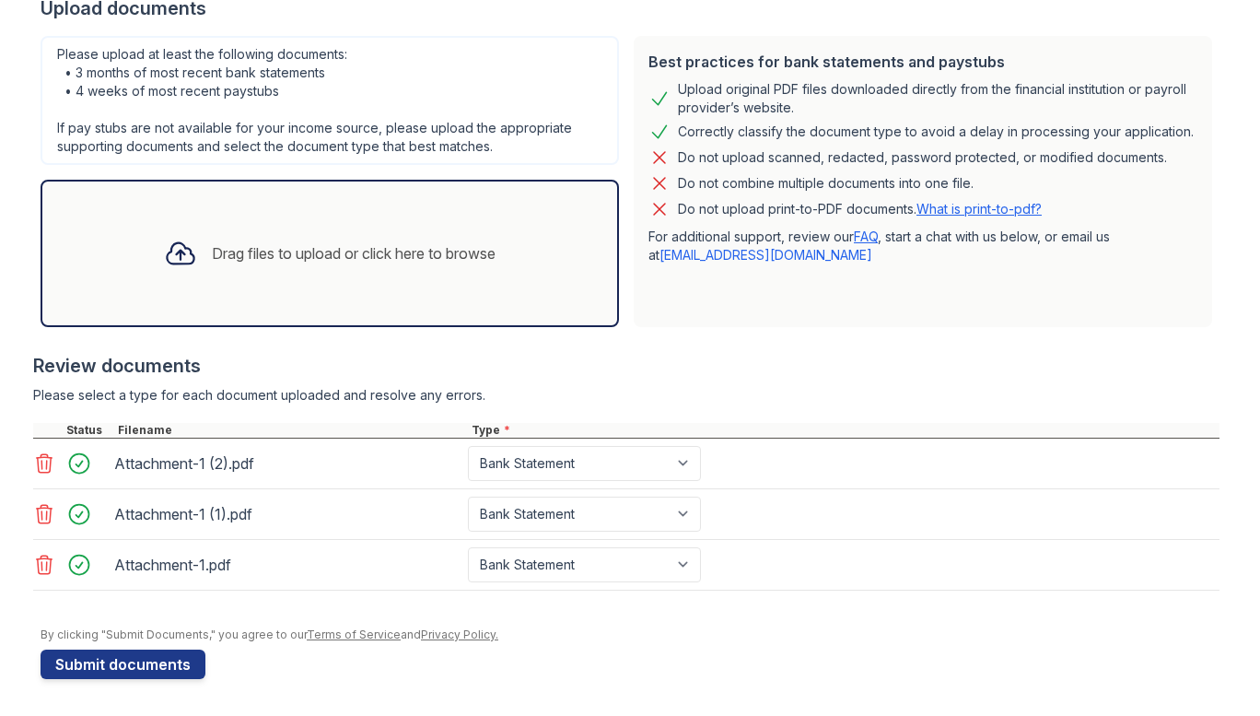
scroll to position [432, 0]
click at [365, 238] on div "Drag files to upload or click here to browse" at bounding box center [329, 253] width 361 height 63
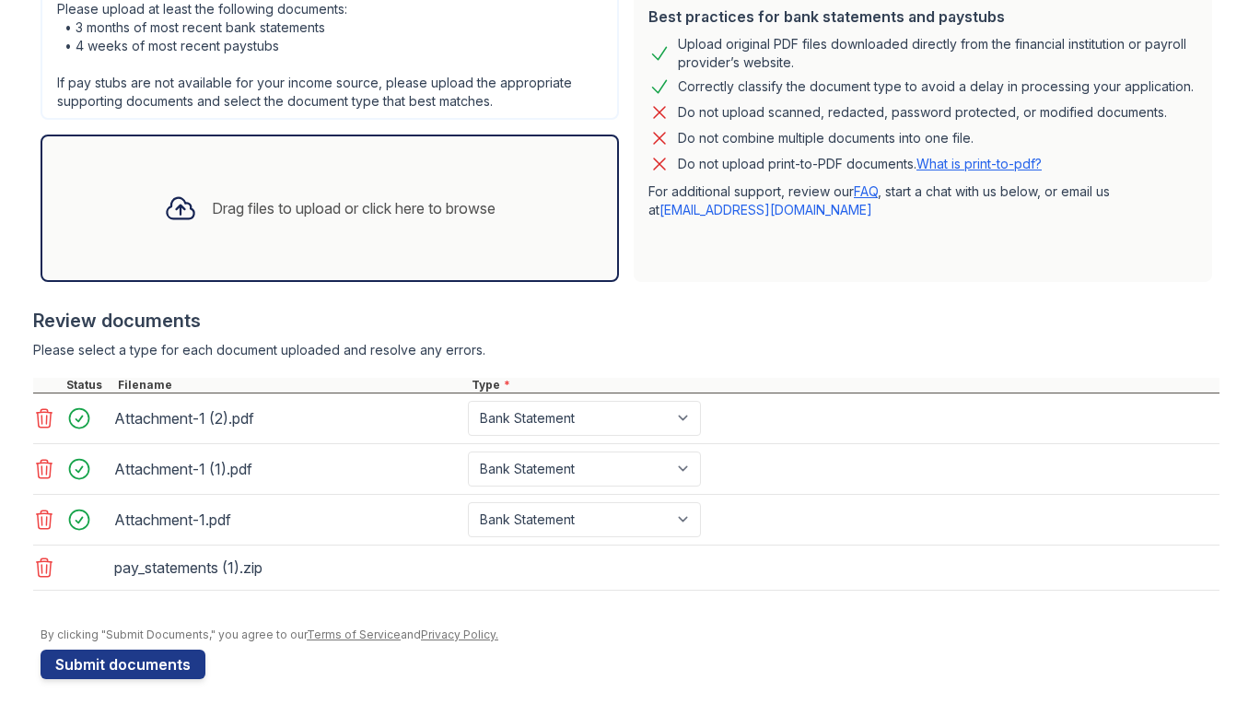
scroll to position [483, 0]
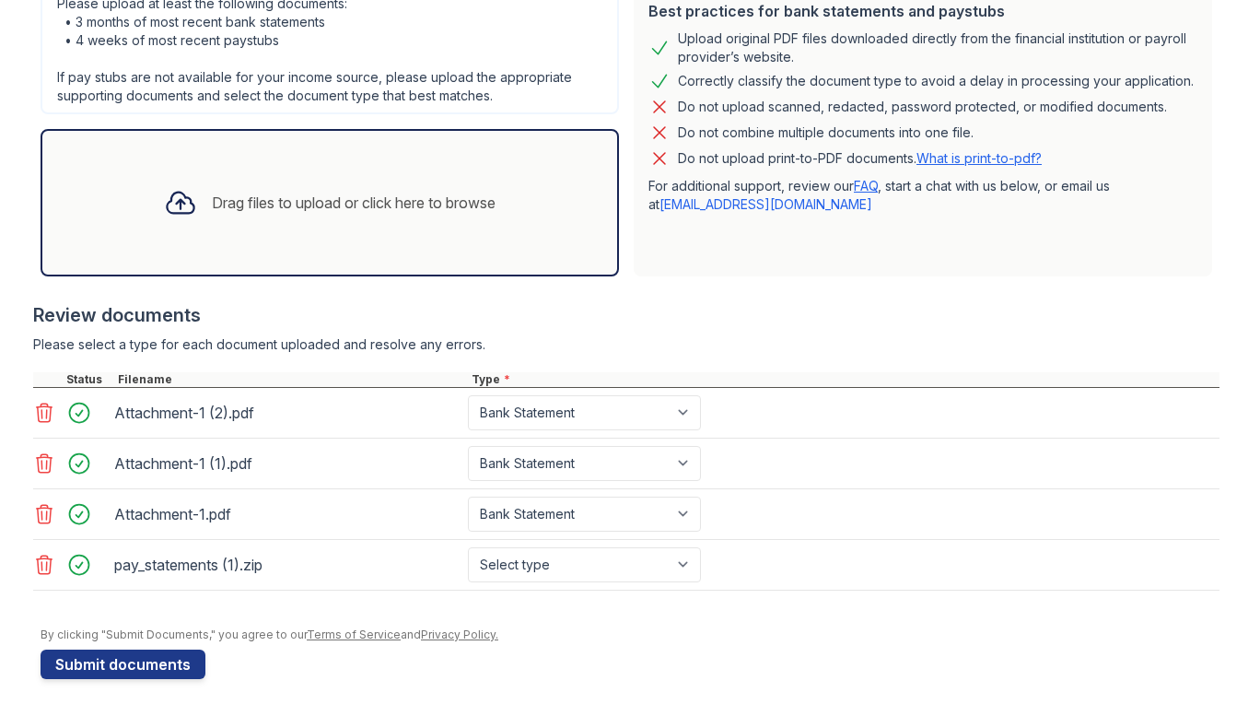
click at [33, 563] on icon at bounding box center [44, 564] width 22 height 22
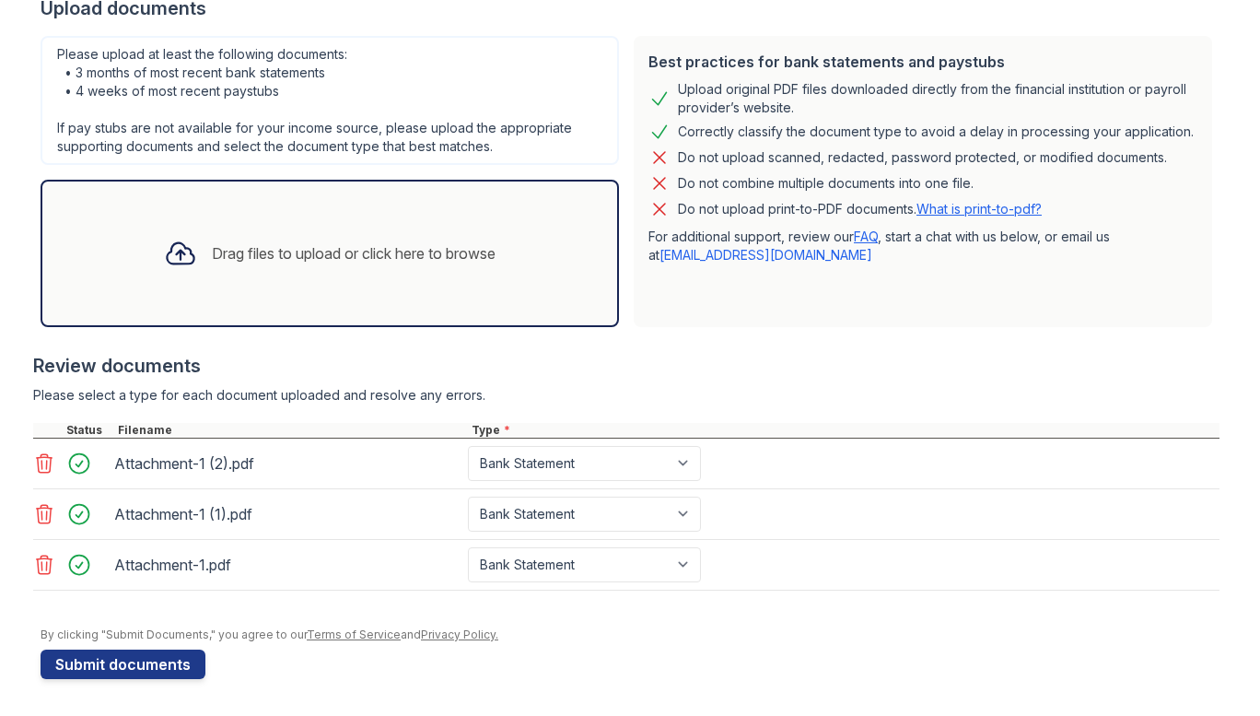
click at [450, 196] on div "Drag files to upload or click here to browse" at bounding box center [330, 253] width 578 height 147
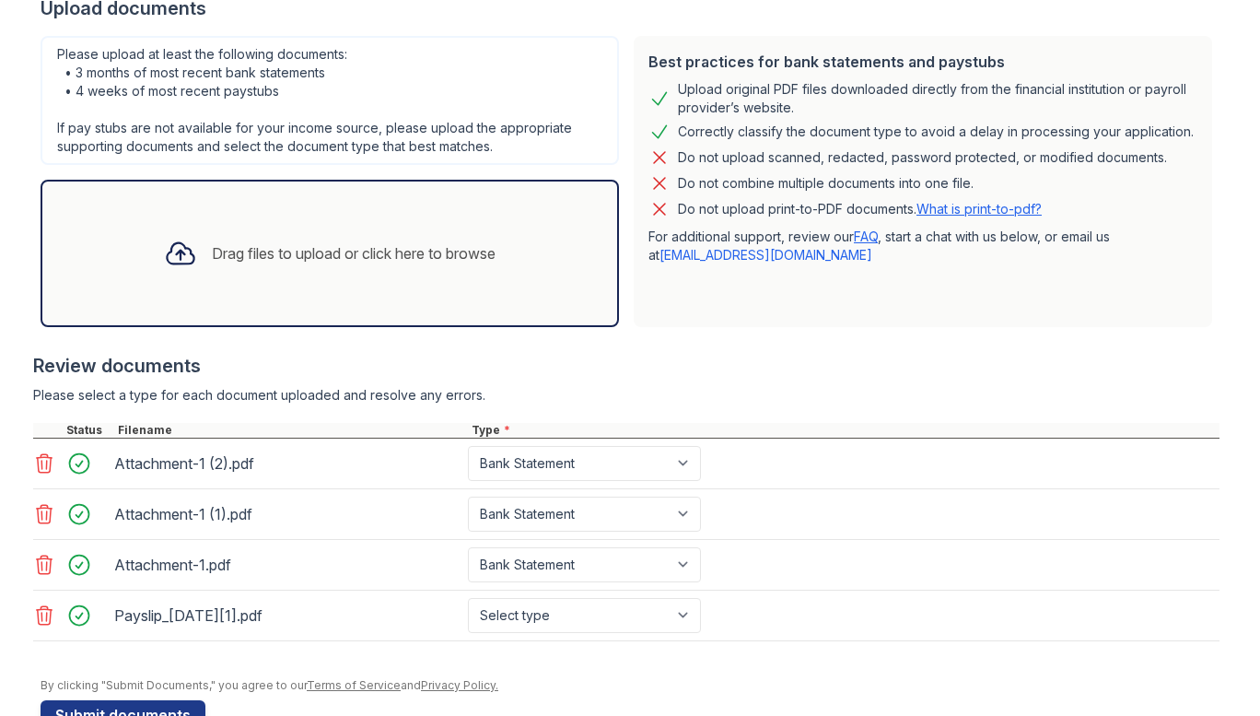
scroll to position [483, 0]
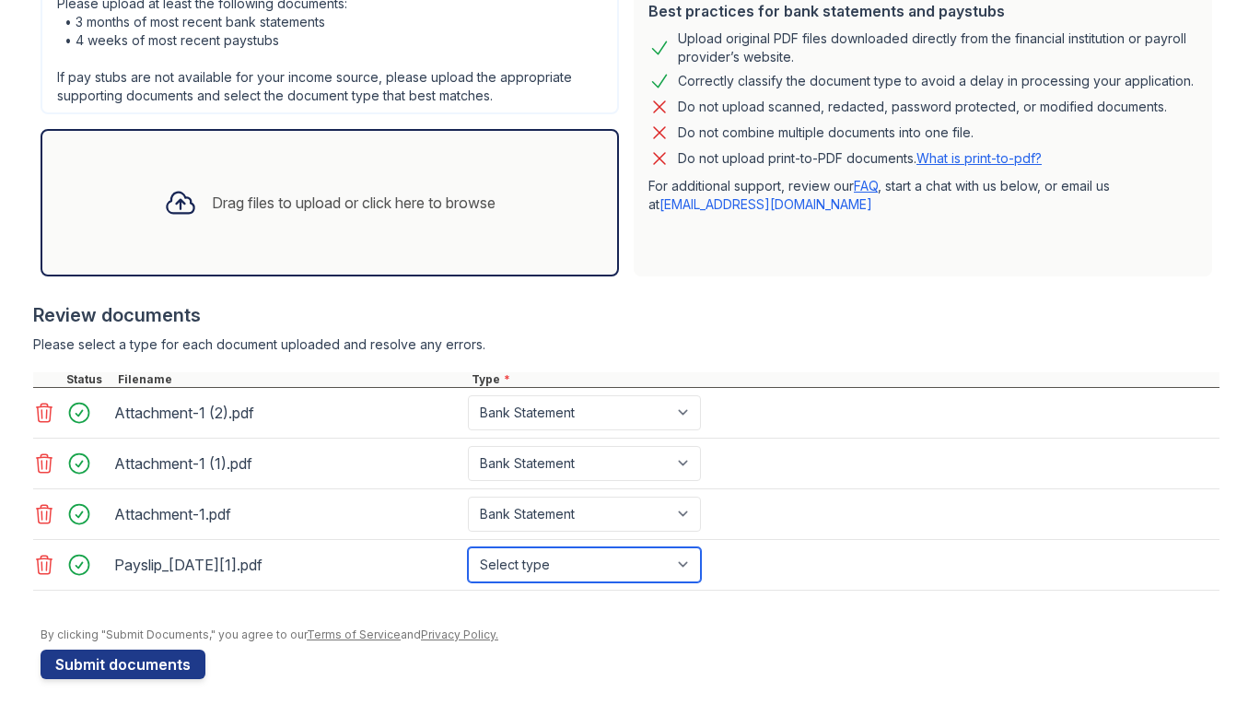
click at [567, 562] on select "Select type Paystub Bank Statement Offer Letter Tax Documents Benefit Award Let…" at bounding box center [584, 564] width 233 height 35
select select "paystub"
click at [468, 547] on select "Select type Paystub Bank Statement Offer Letter Tax Documents Benefit Award Let…" at bounding box center [584, 564] width 233 height 35
click at [248, 214] on div "Drag files to upload or click here to browse" at bounding box center [329, 202] width 361 height 63
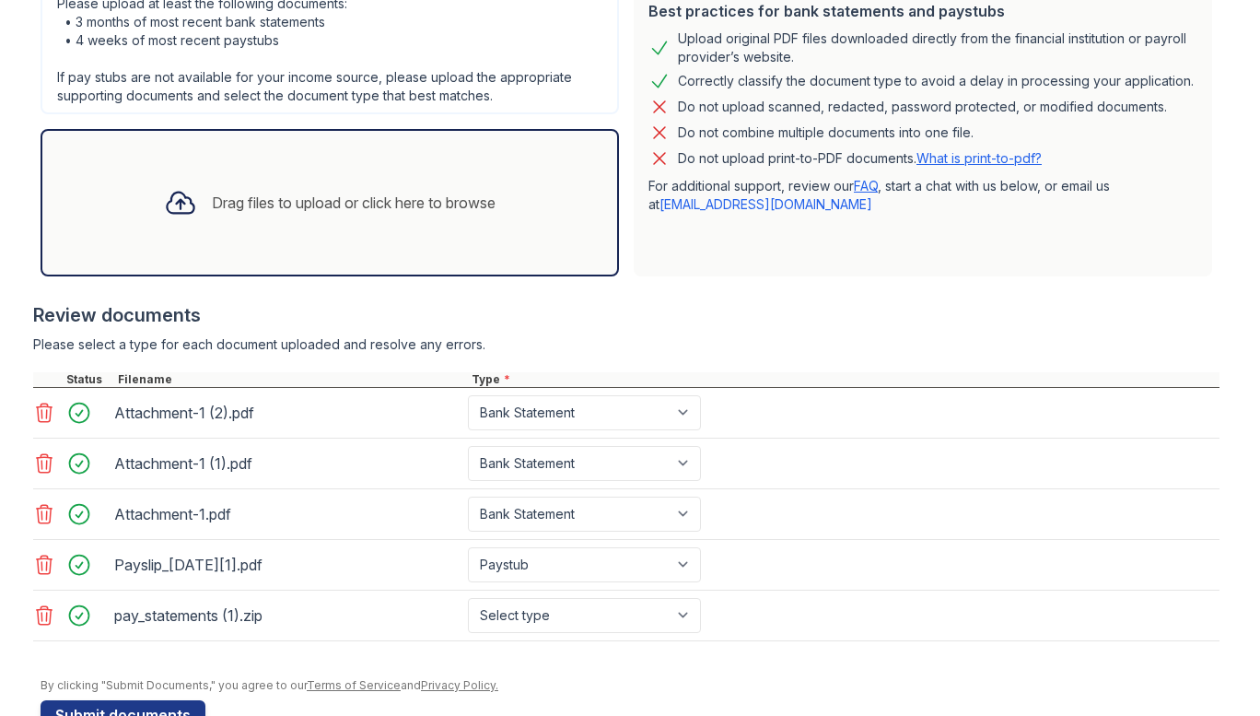
click at [38, 614] on icon at bounding box center [45, 615] width 16 height 18
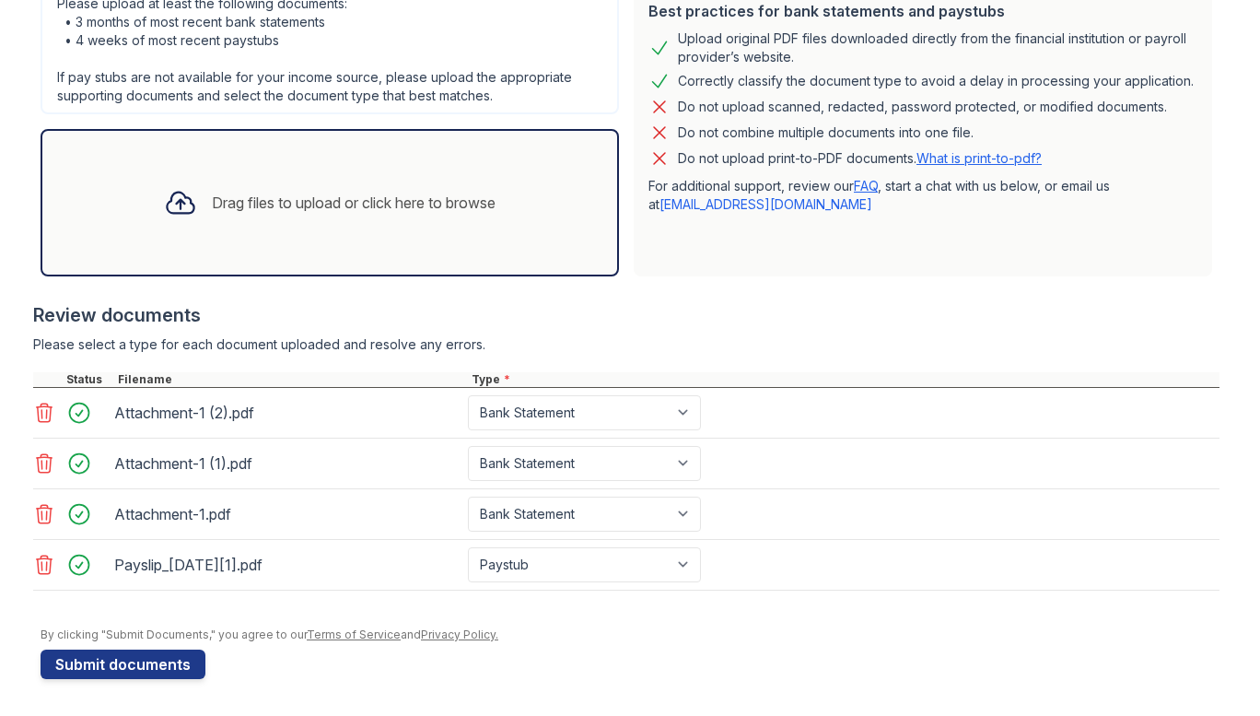
click at [43, 549] on div at bounding box center [71, 564] width 77 height 35
click at [36, 566] on icon at bounding box center [44, 564] width 22 height 22
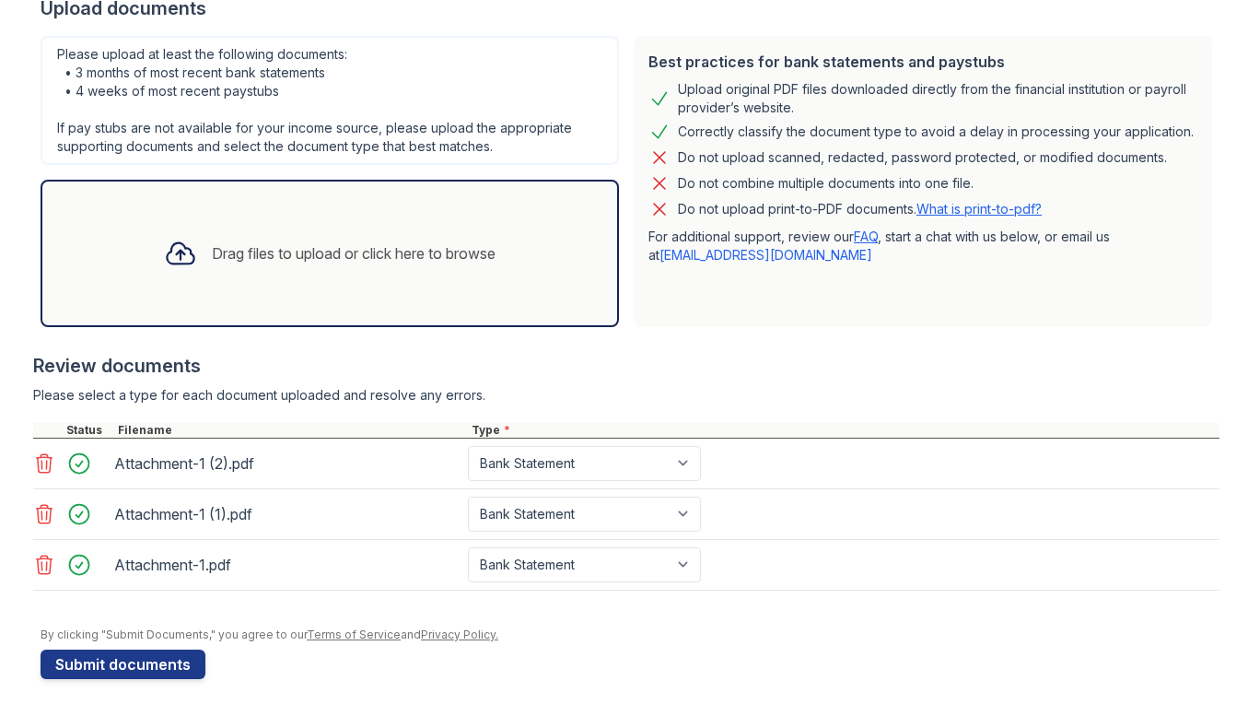
scroll to position [432, 0]
click at [222, 281] on div "Drag files to upload or click here to browse" at bounding box center [329, 253] width 361 height 63
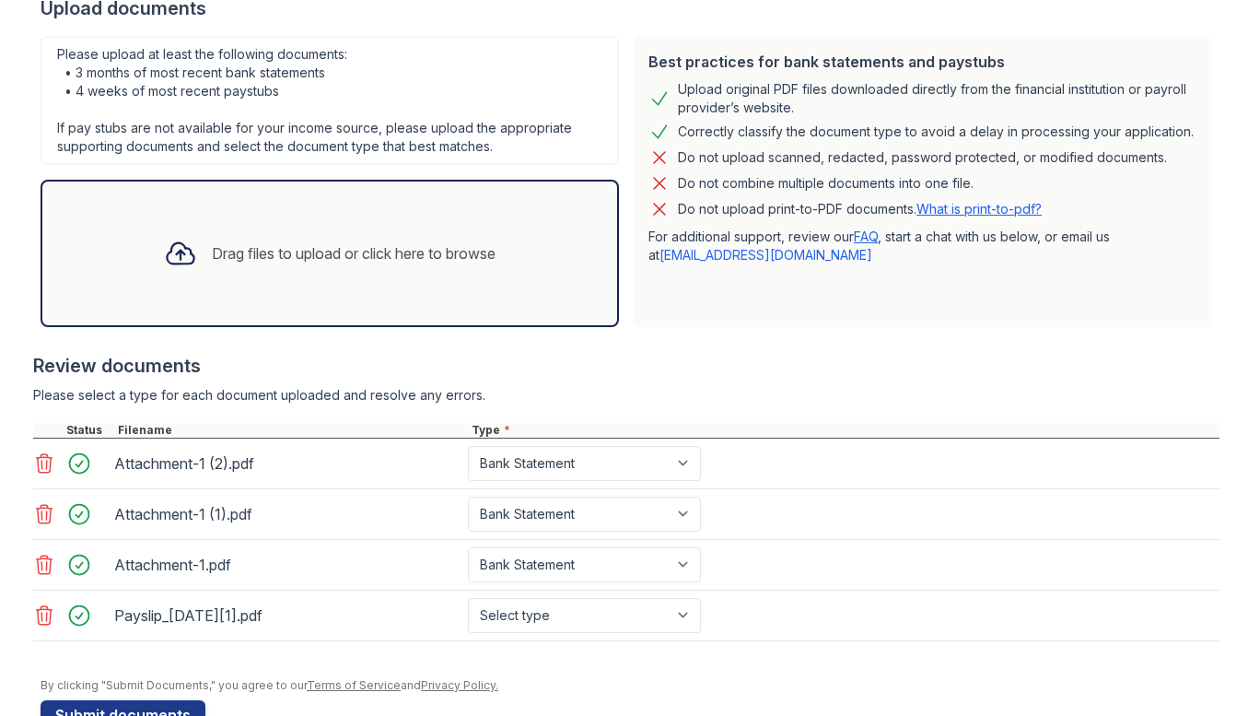
scroll to position [483, 0]
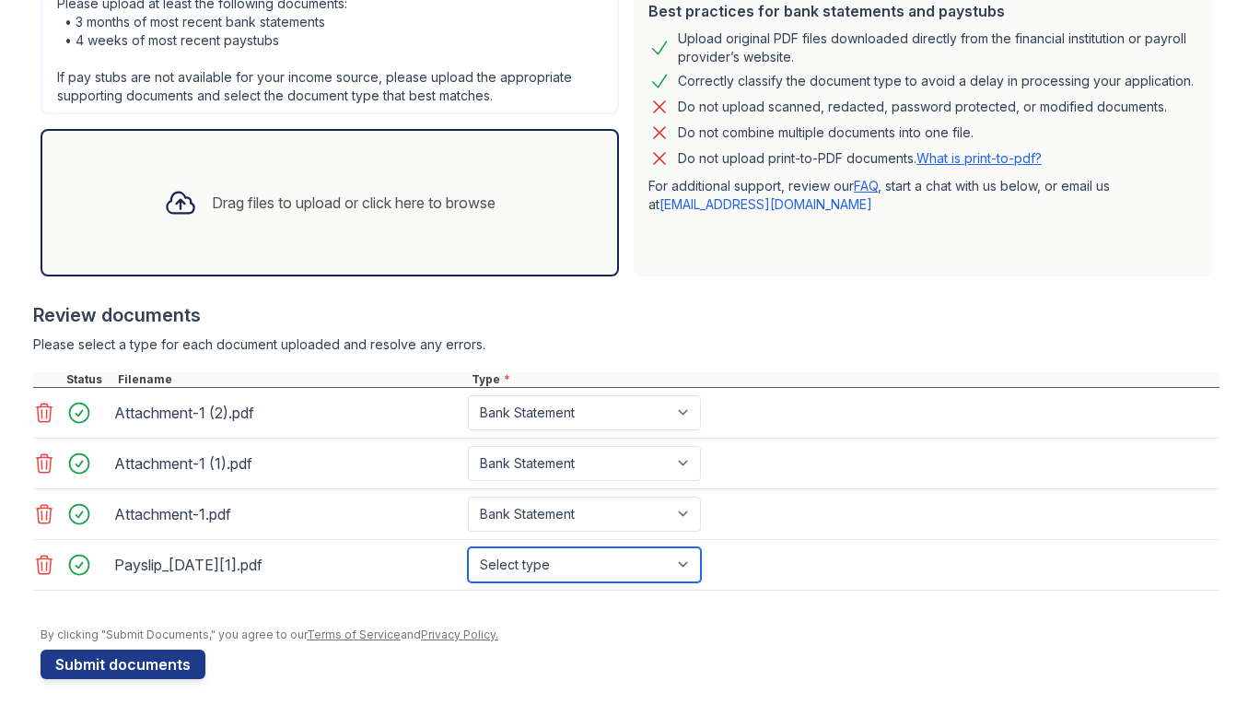
click at [581, 564] on select "Select type Paystub Bank Statement Offer Letter Tax Documents Benefit Award Let…" at bounding box center [584, 564] width 233 height 35
select select "paystub"
click at [468, 547] on select "Select type Paystub Bank Statement Offer Letter Tax Documents Benefit Award Let…" at bounding box center [584, 564] width 233 height 35
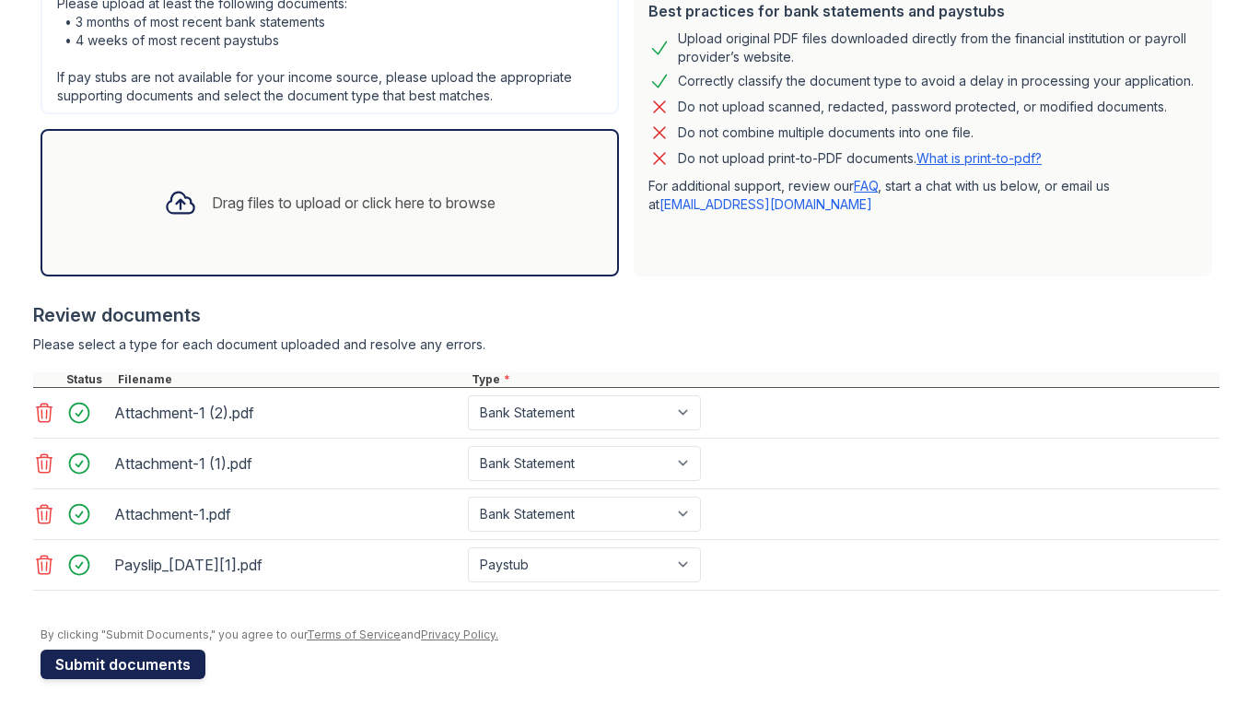
click at [122, 672] on button "Submit documents" at bounding box center [123, 663] width 165 height 29
